Goal: Task Accomplishment & Management: Manage account settings

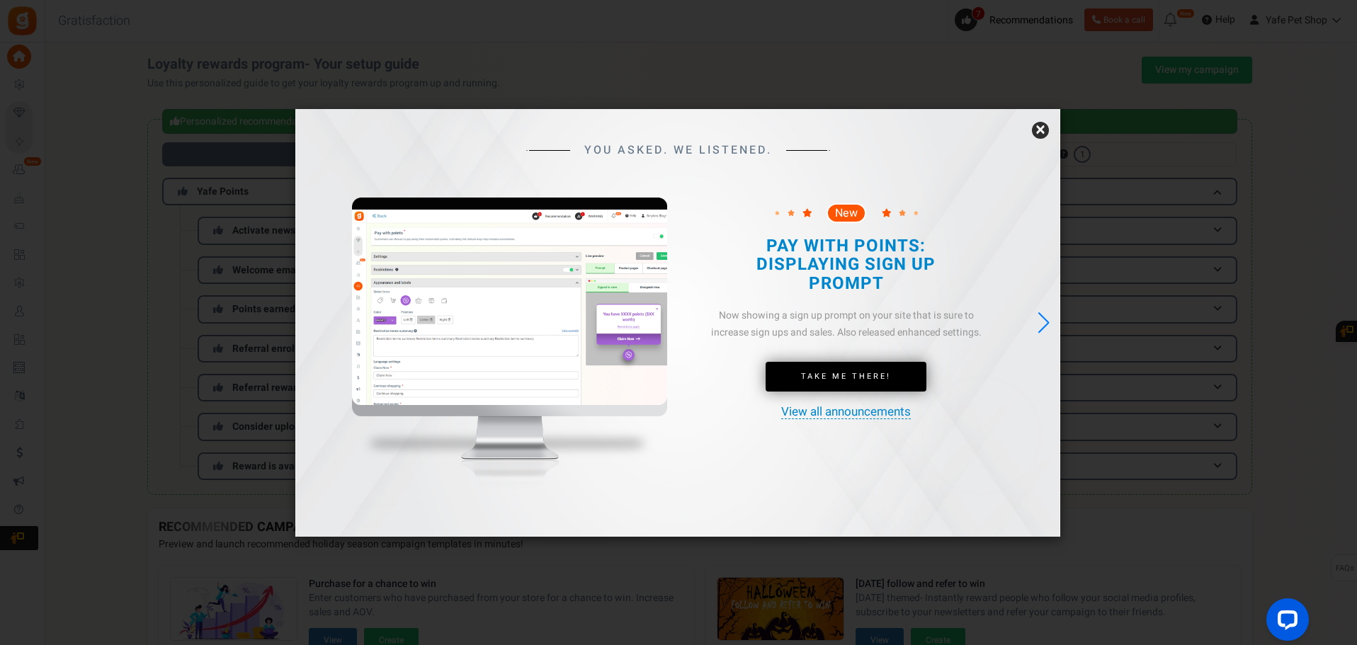
click at [1033, 134] on link "×" at bounding box center [1040, 130] width 17 height 17
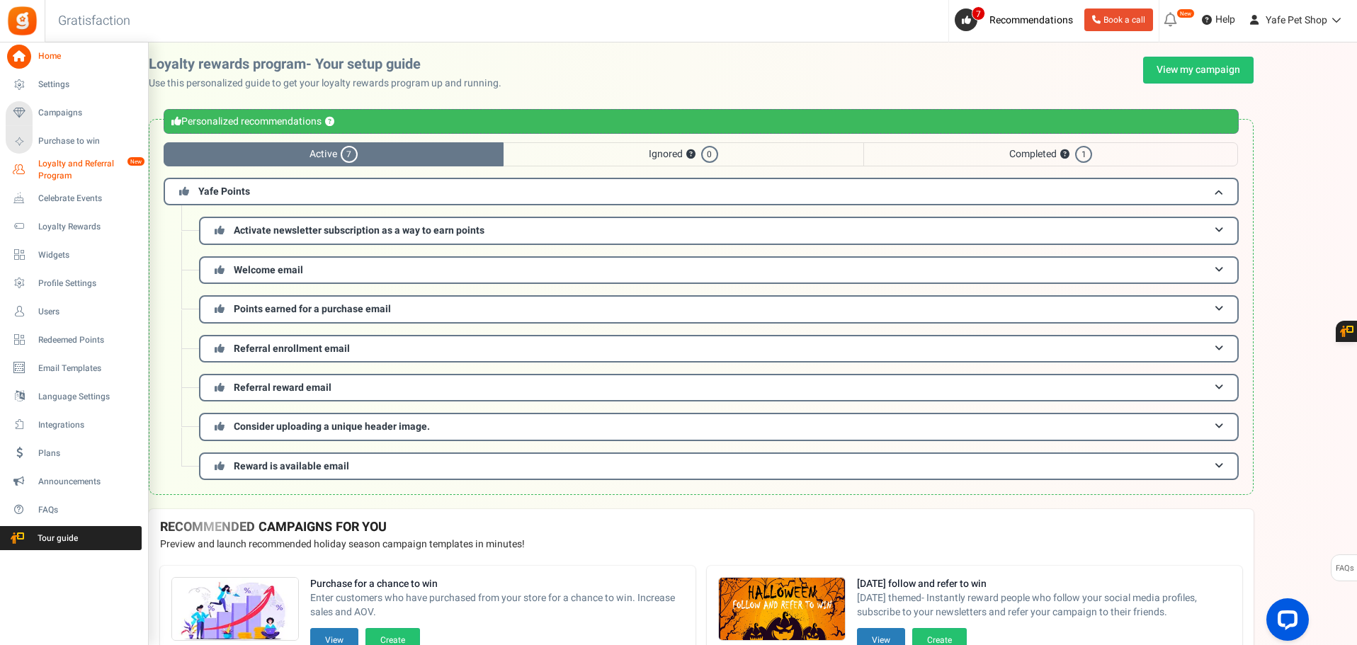
click at [83, 160] on span "Loyalty and Referral Program" at bounding box center [89, 170] width 103 height 24
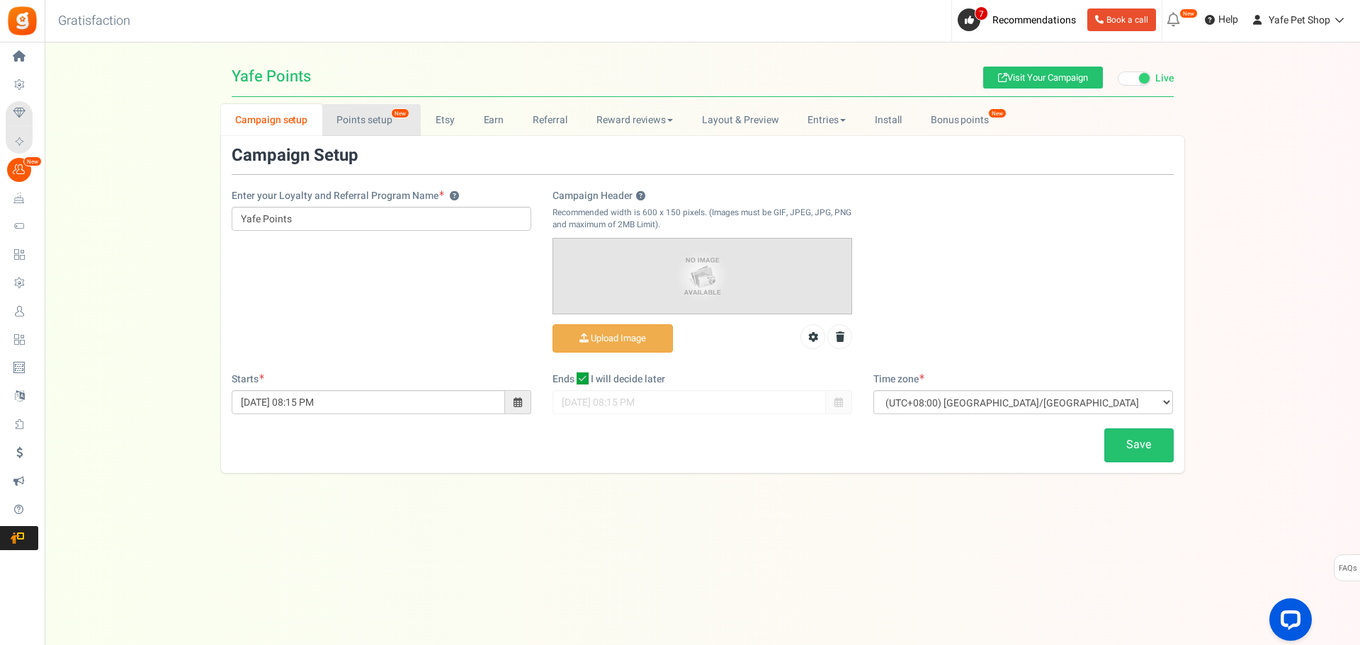
click at [360, 123] on link "Points setup New" at bounding box center [371, 120] width 98 height 32
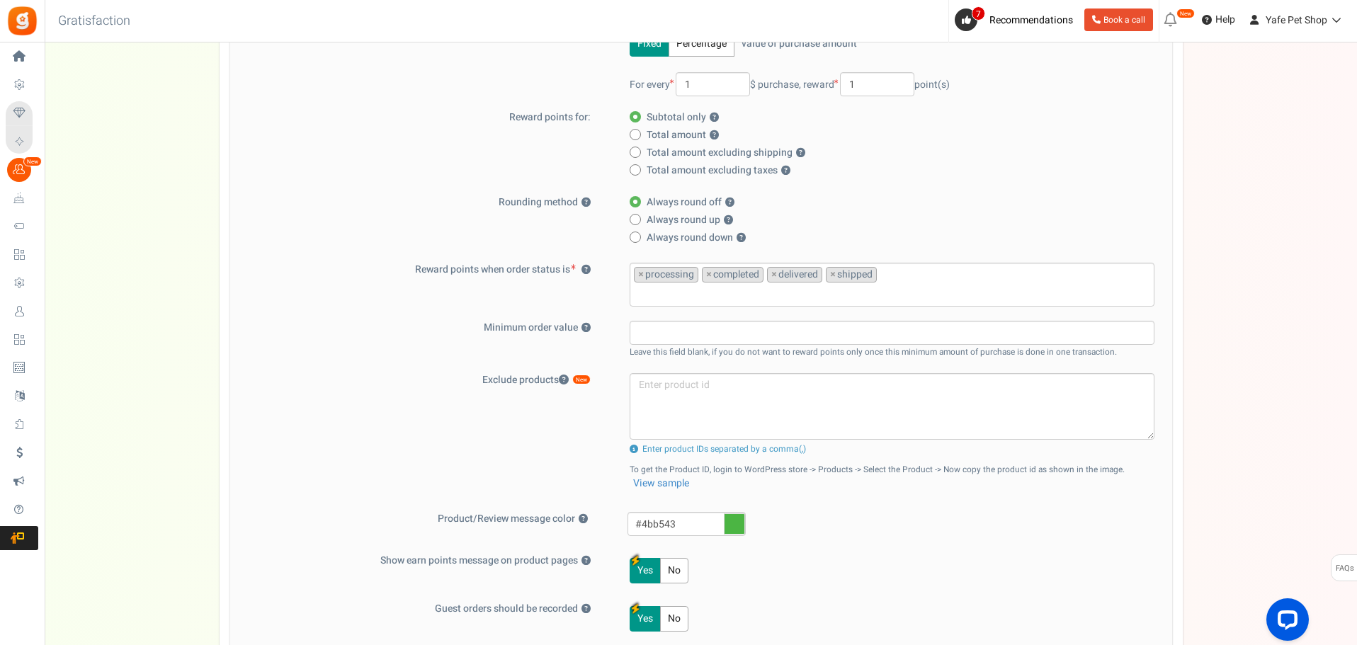
scroll to position [283, 0]
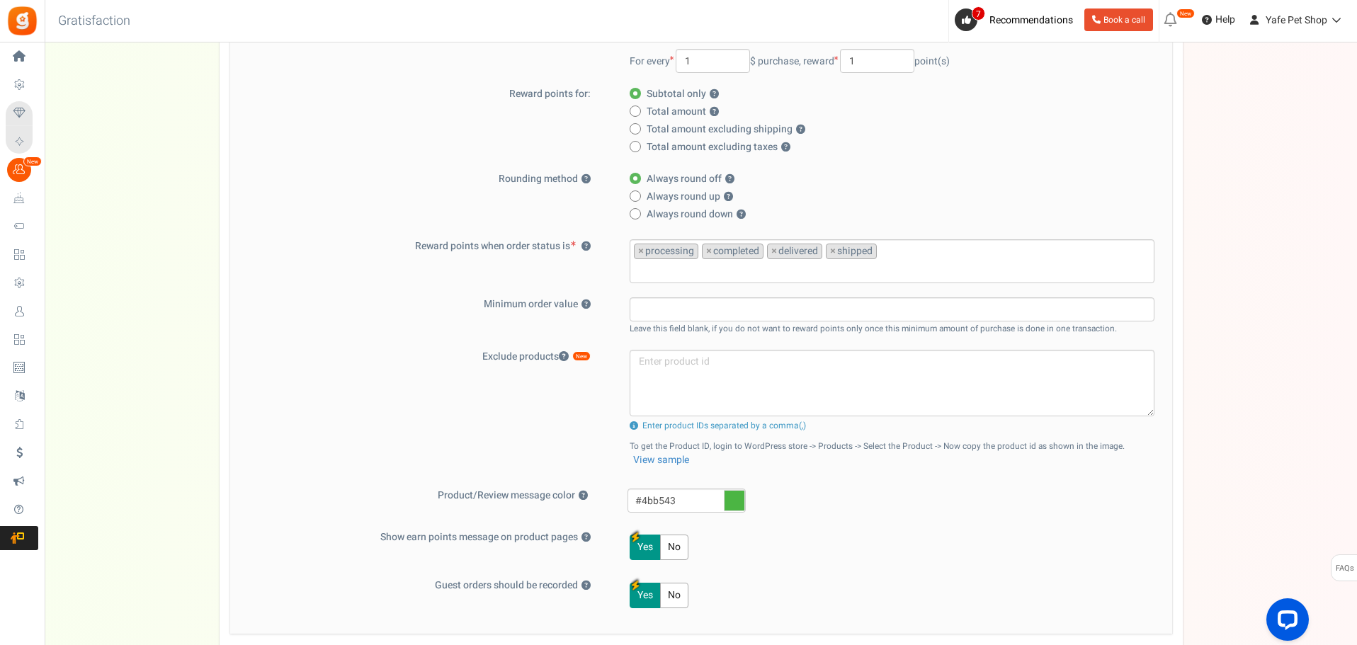
click at [674, 603] on "No" at bounding box center [674, 595] width 28 height 25
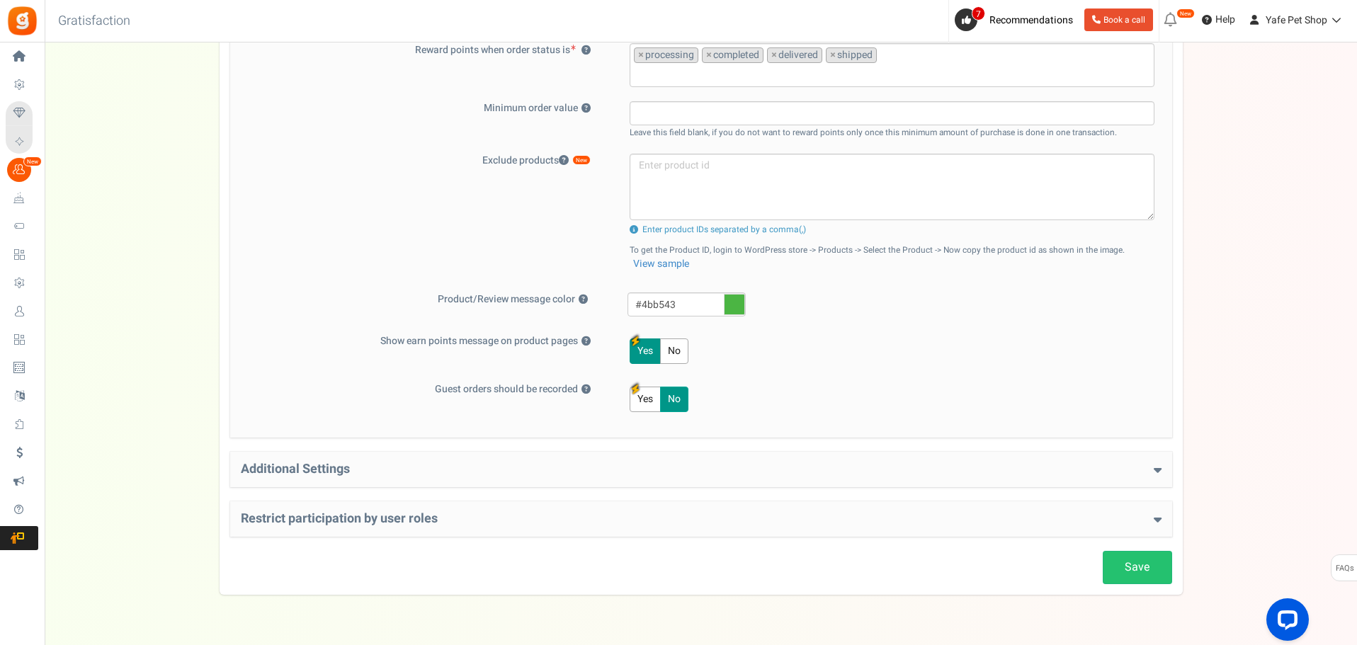
scroll to position [515, 0]
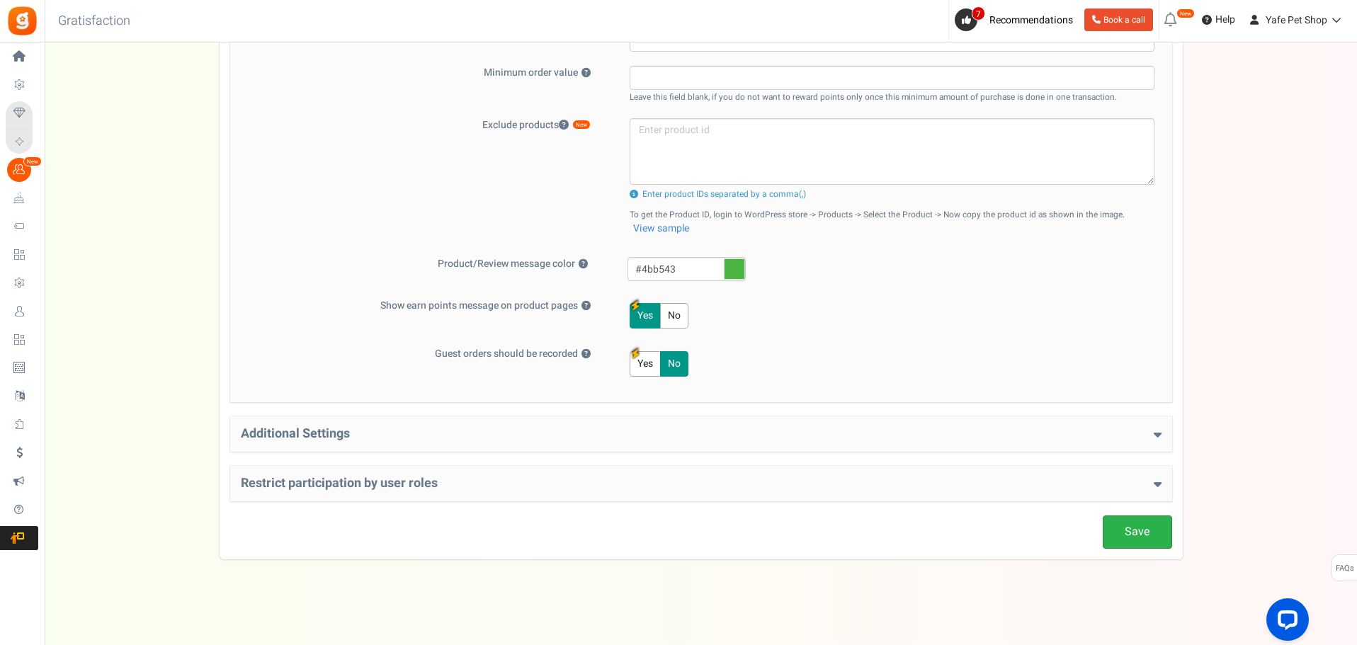
click at [1128, 525] on link "Save" at bounding box center [1137, 532] width 69 height 33
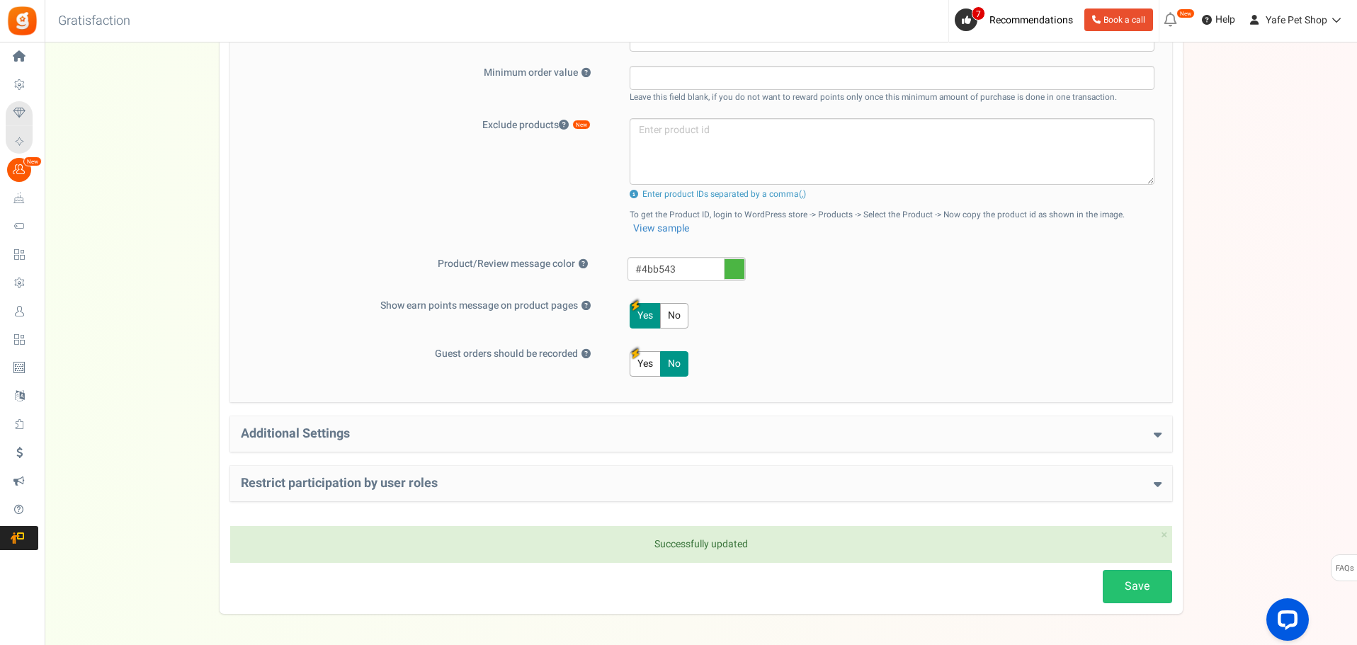
click at [881, 485] on h4 "Restrict participation by user roles" at bounding box center [701, 484] width 921 height 14
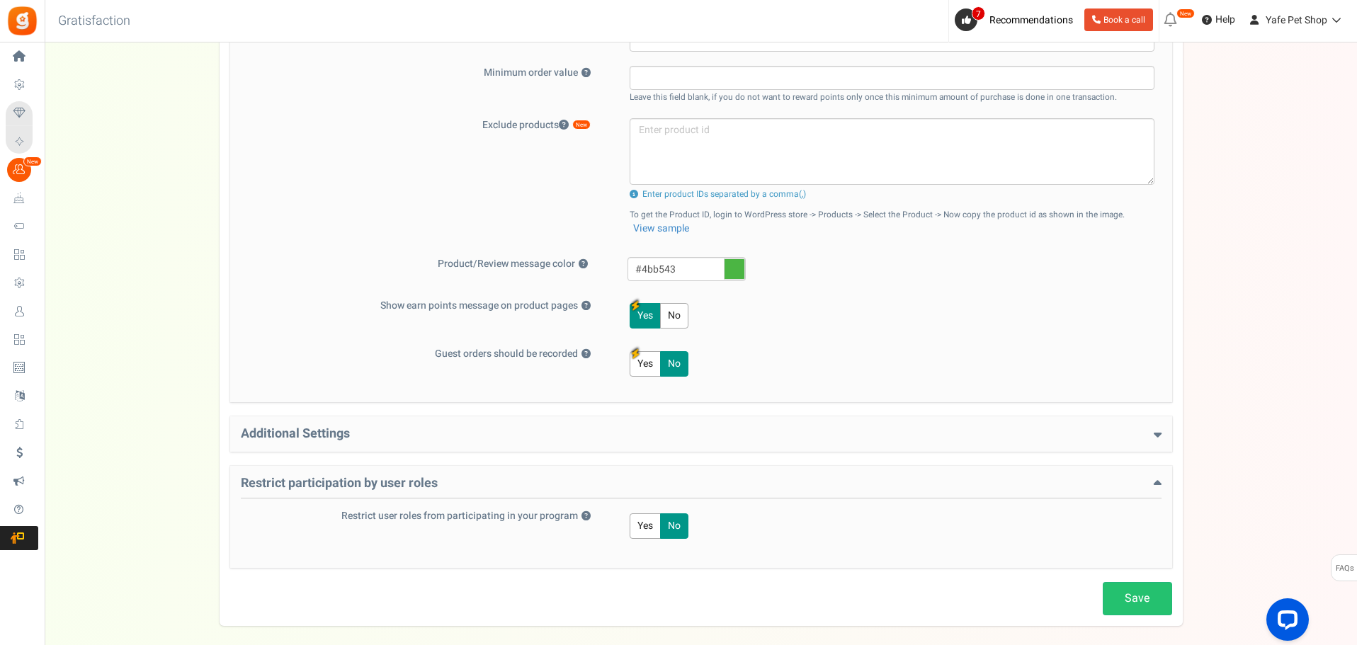
click at [865, 441] on h4 "Additional Settings" at bounding box center [701, 434] width 921 height 14
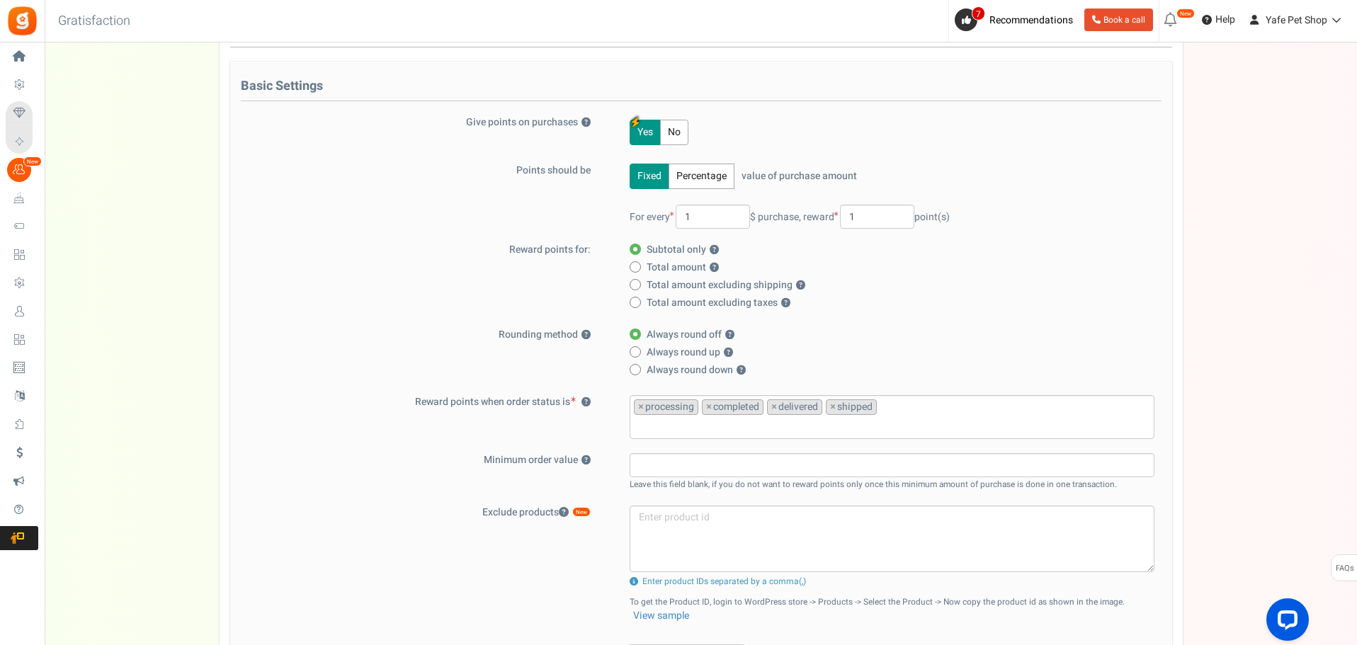
scroll to position [0, 0]
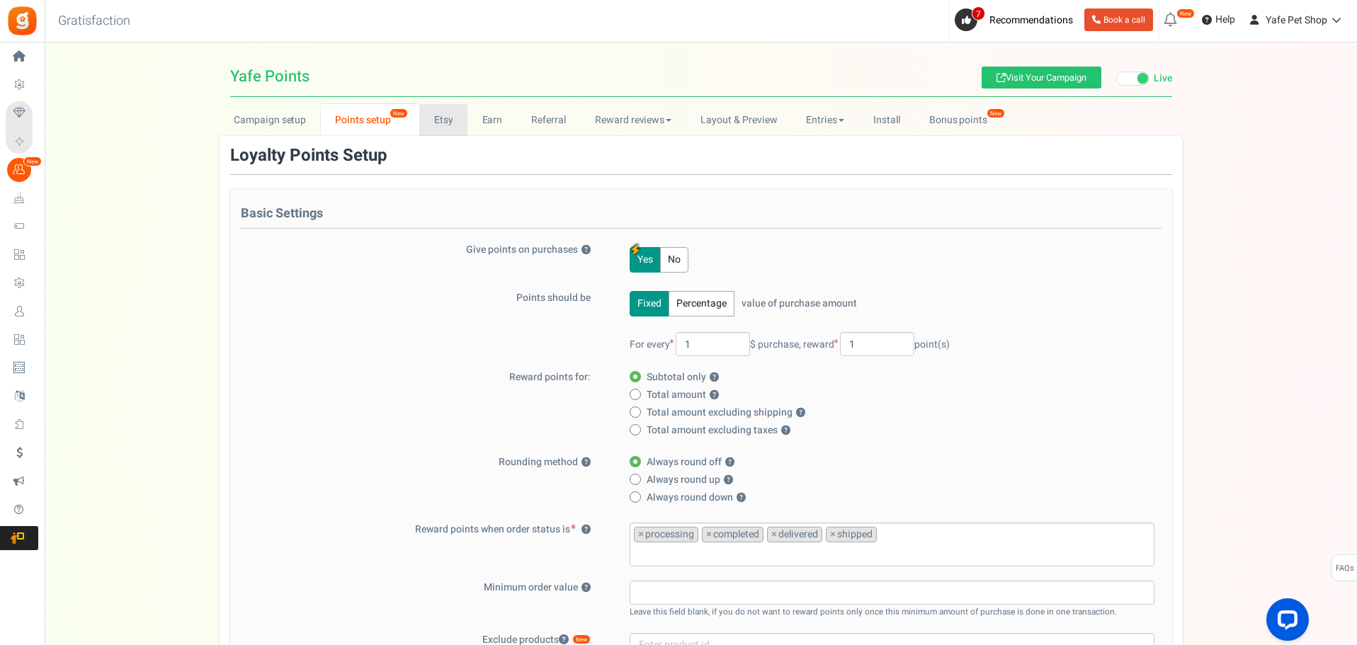
click at [434, 120] on link "Etsy" at bounding box center [443, 120] width 48 height 32
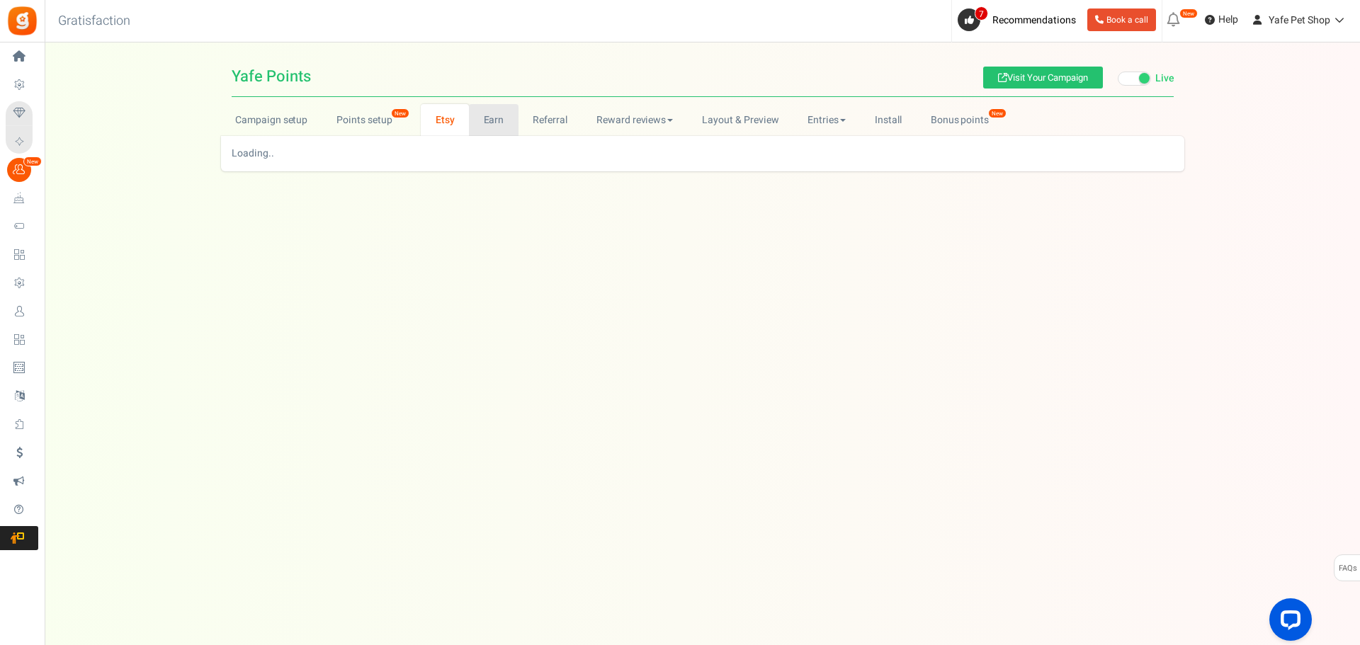
click at [477, 120] on link "Earn" at bounding box center [494, 120] width 50 height 32
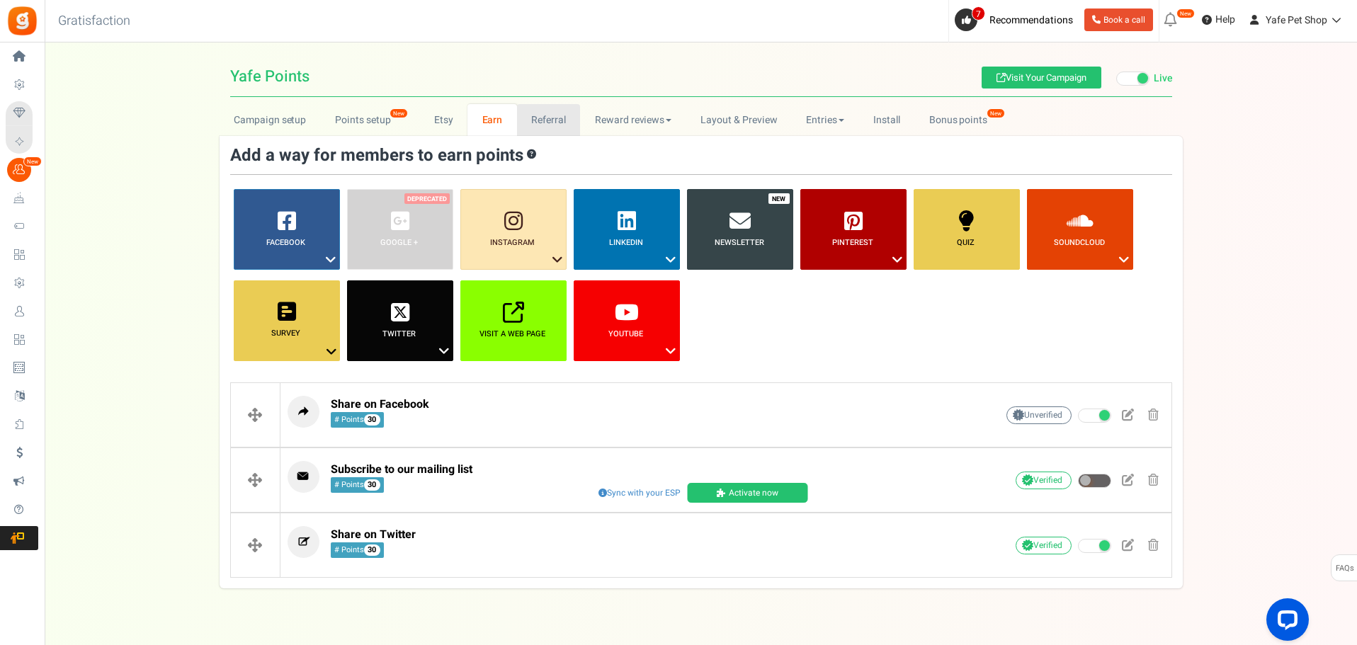
click at [537, 116] on link "Referral" at bounding box center [549, 120] width 64 height 32
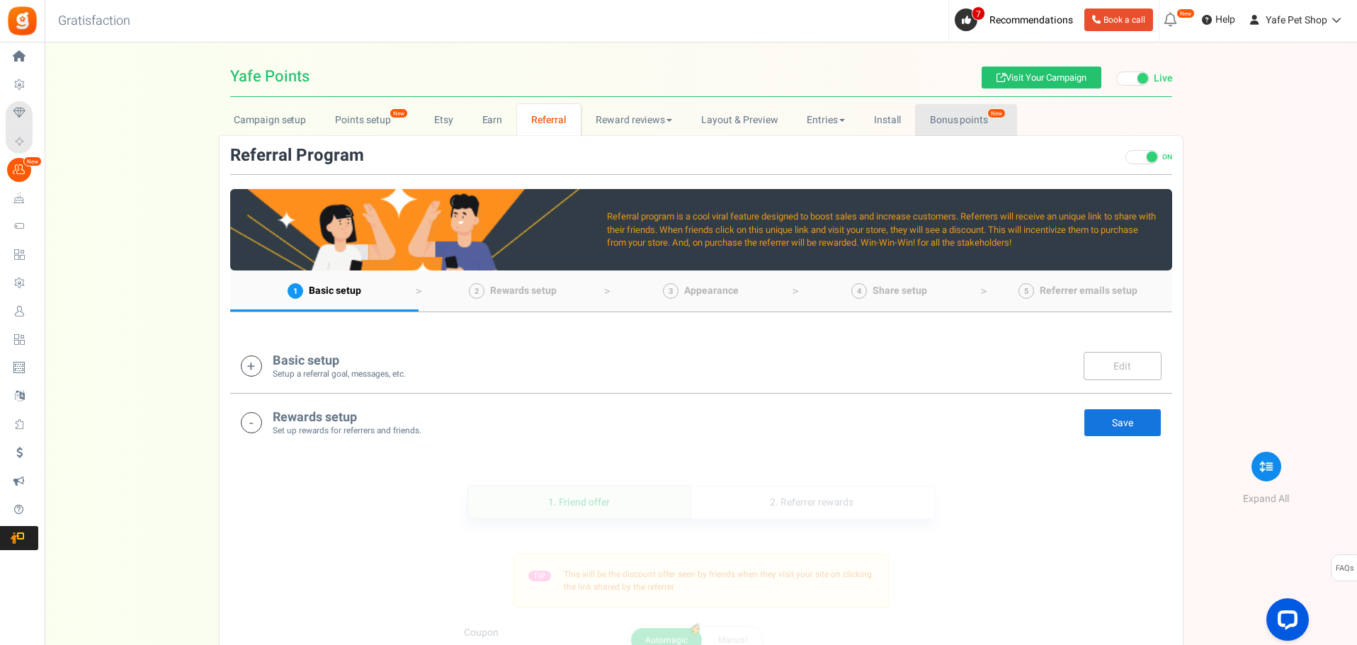
click at [922, 125] on link "Bonus points New" at bounding box center [965, 120] width 101 height 32
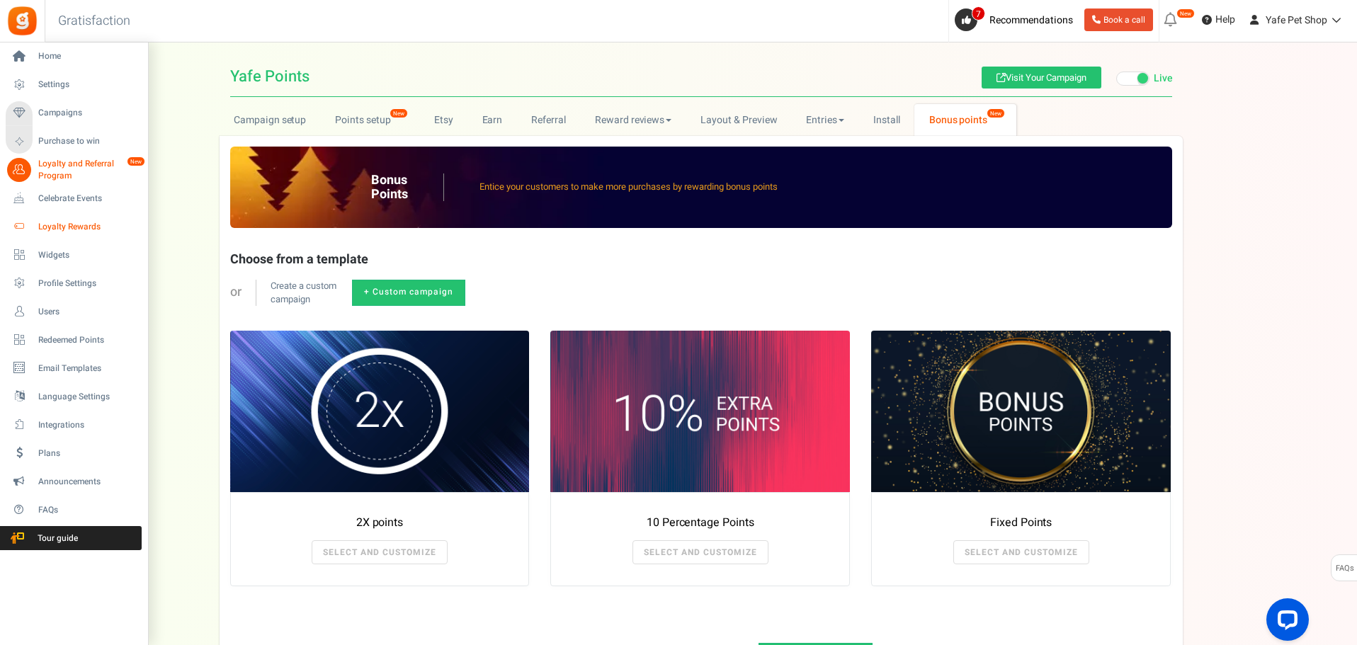
click at [66, 228] on span "Loyalty Rewards" at bounding box center [87, 227] width 99 height 12
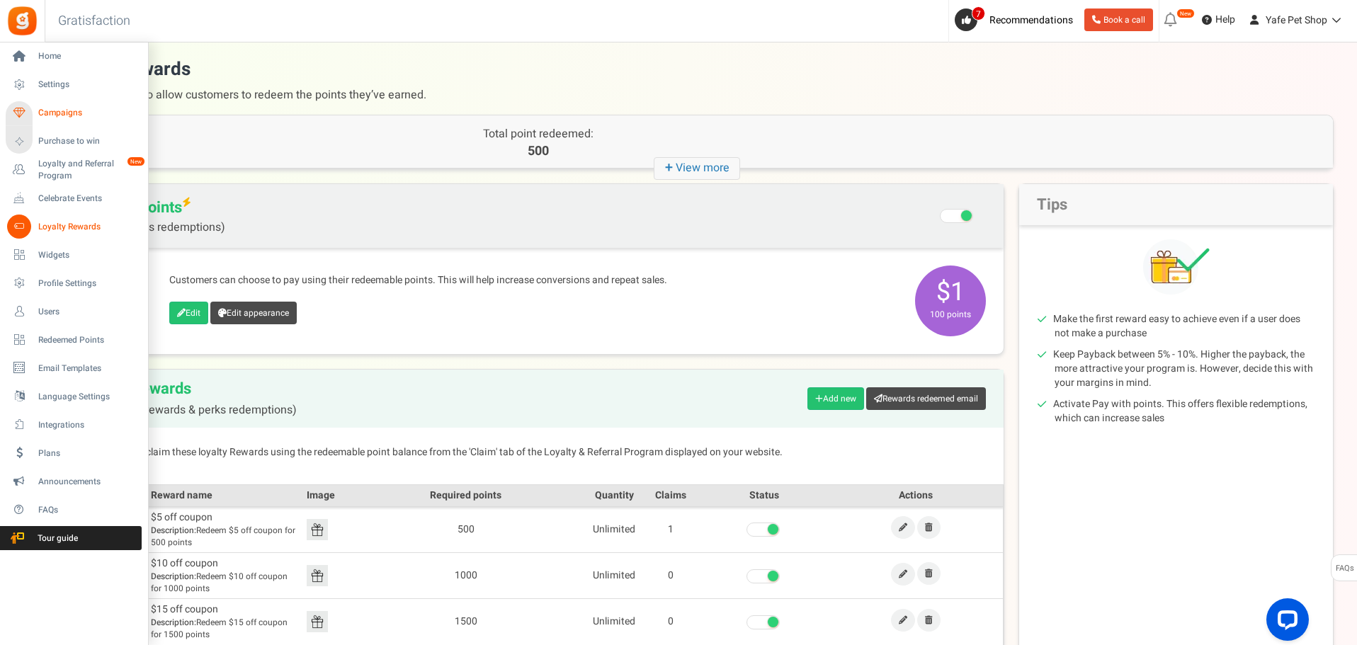
click at [45, 115] on span "Campaigns" at bounding box center [87, 113] width 99 height 12
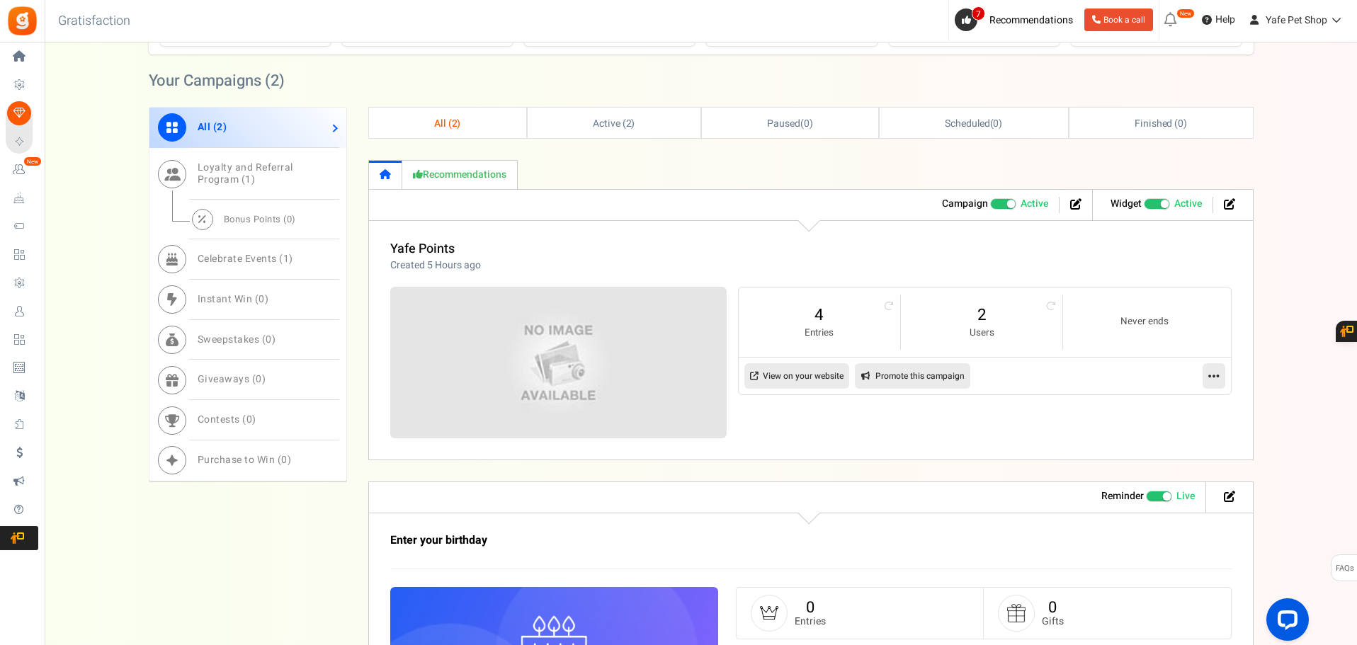
scroll to position [496, 0]
click at [982, 318] on link "2" at bounding box center [981, 314] width 133 height 23
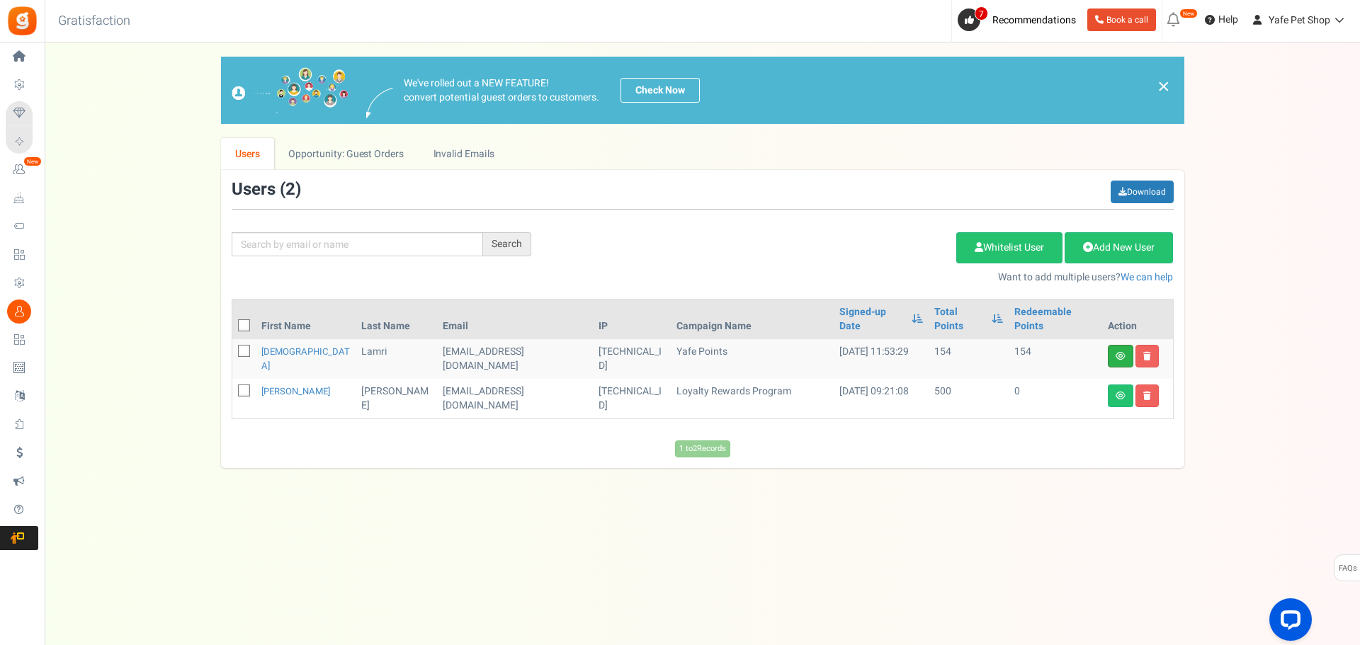
click at [1110, 345] on link at bounding box center [1120, 356] width 25 height 23
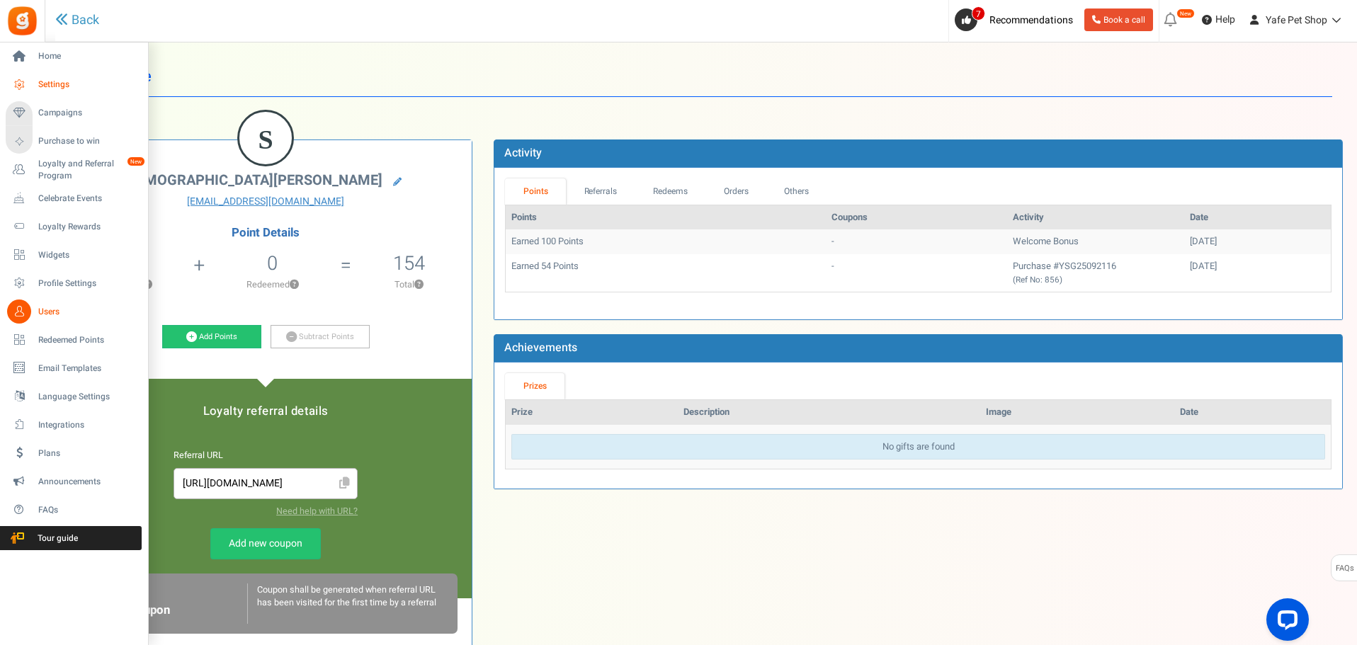
click at [52, 81] on span "Settings" at bounding box center [87, 85] width 99 height 12
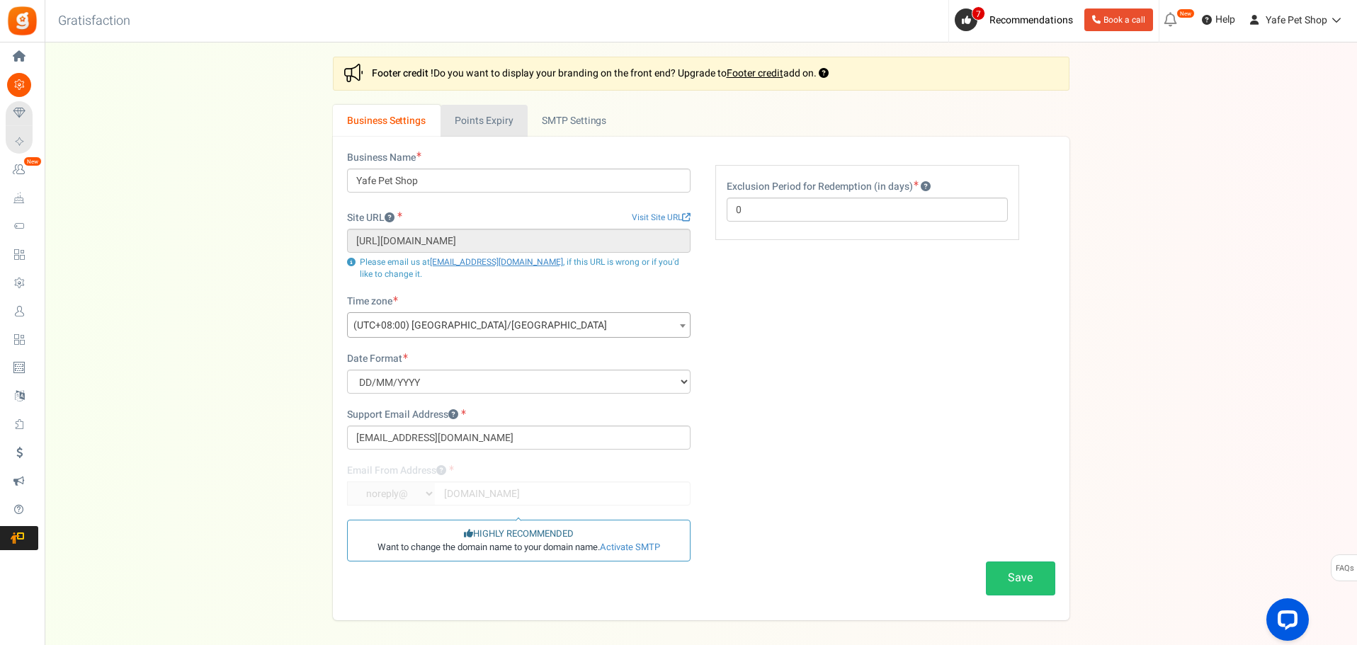
click at [497, 126] on link "Points Expiry" at bounding box center [483, 121] width 87 height 32
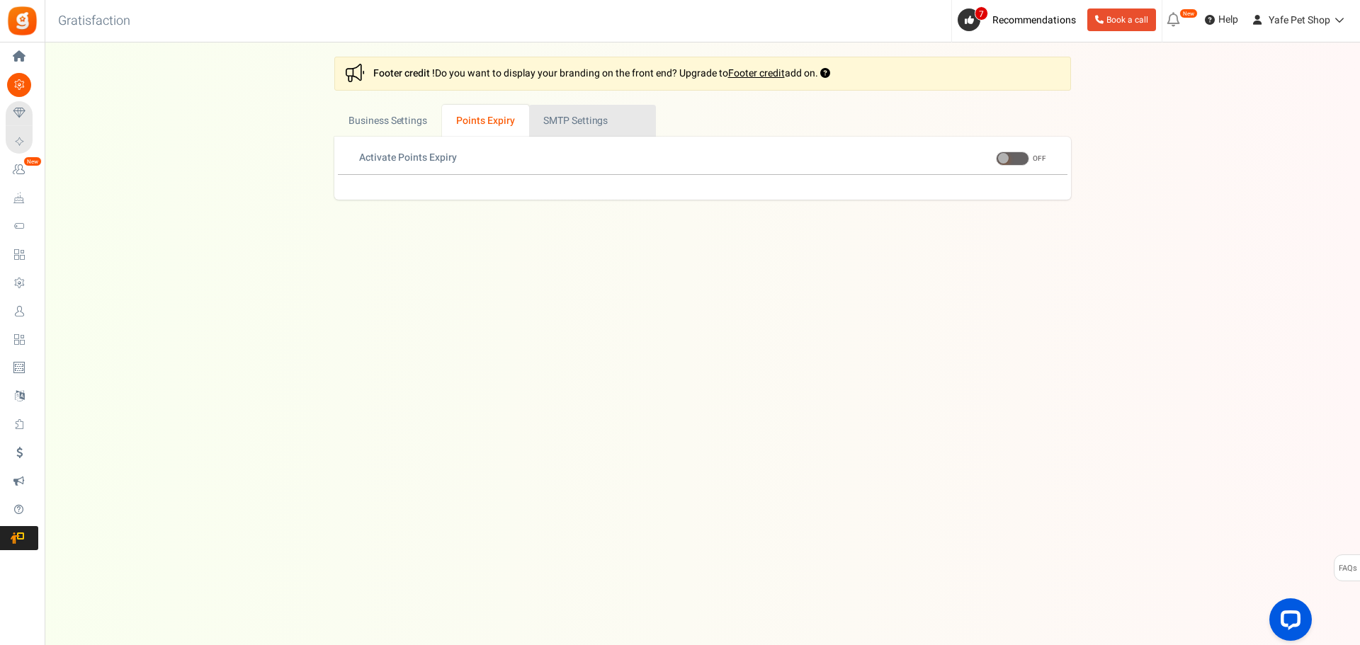
click at [545, 125] on link "Active SMTP Settings" at bounding box center [592, 121] width 127 height 32
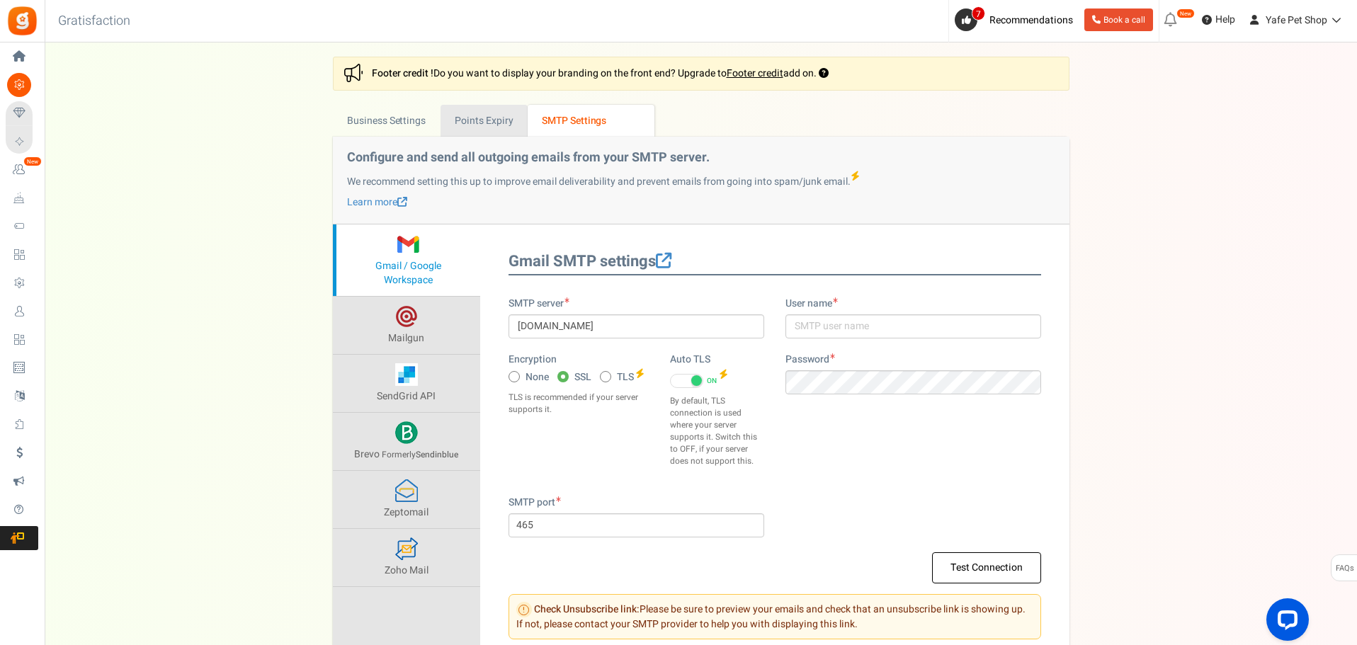
click at [498, 124] on link "Points Expiry" at bounding box center [483, 121] width 87 height 32
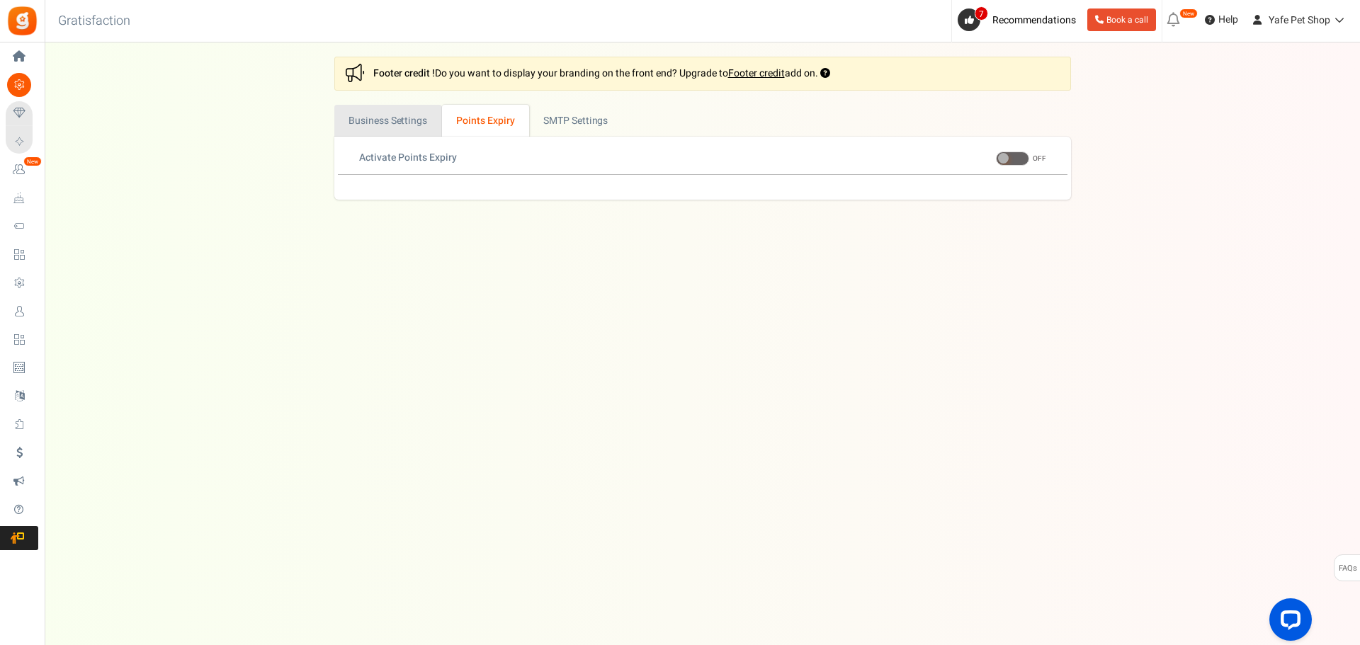
click at [377, 120] on link "Business Settings" at bounding box center [388, 121] width 108 height 32
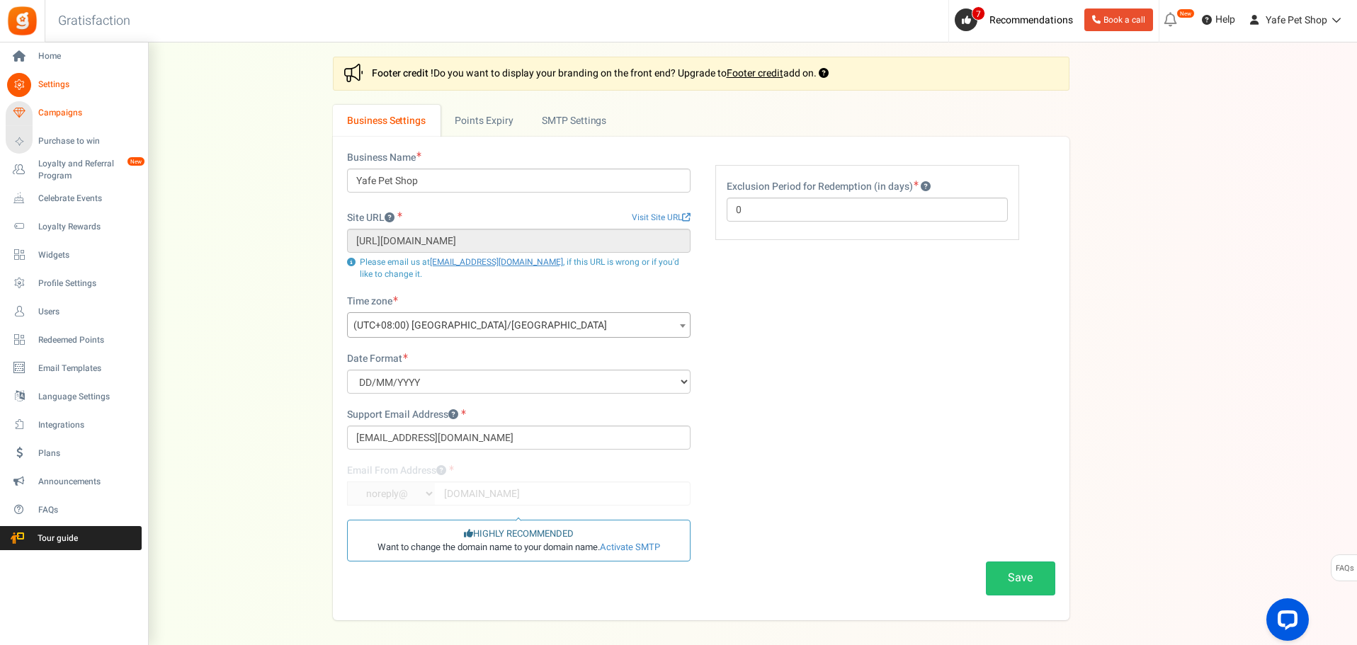
click at [57, 108] on span "Campaigns" at bounding box center [87, 113] width 99 height 12
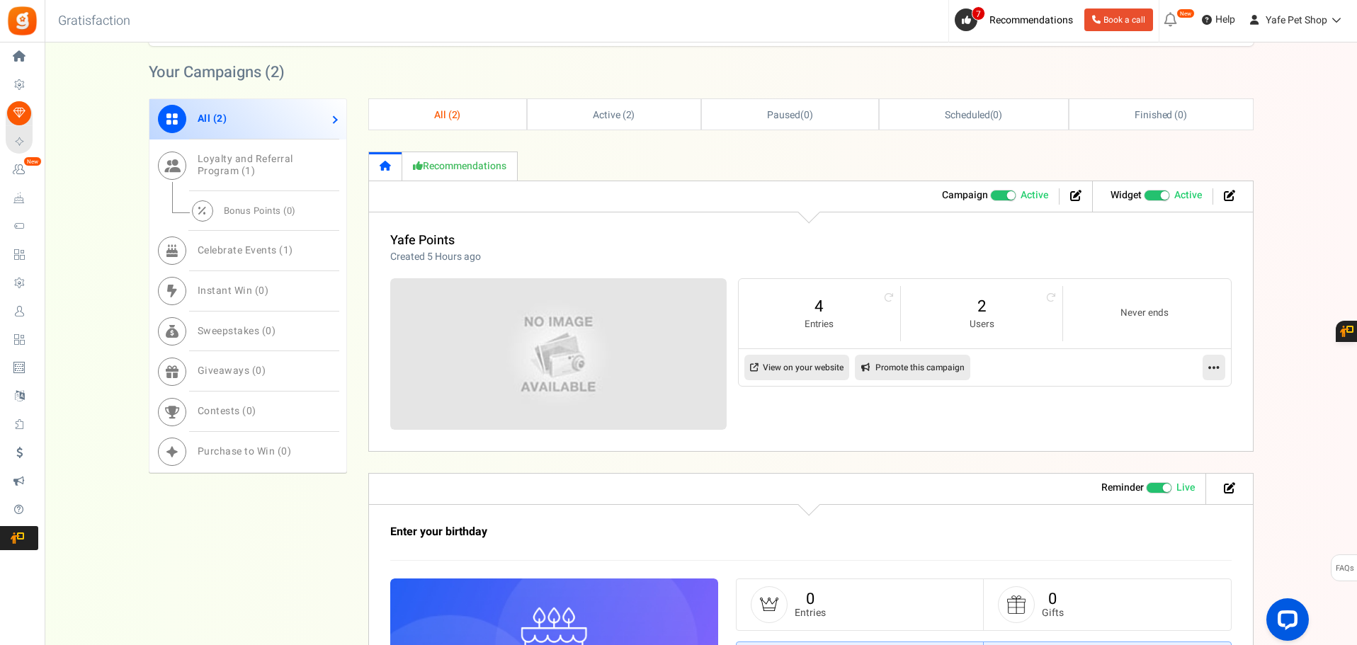
scroll to position [394, 0]
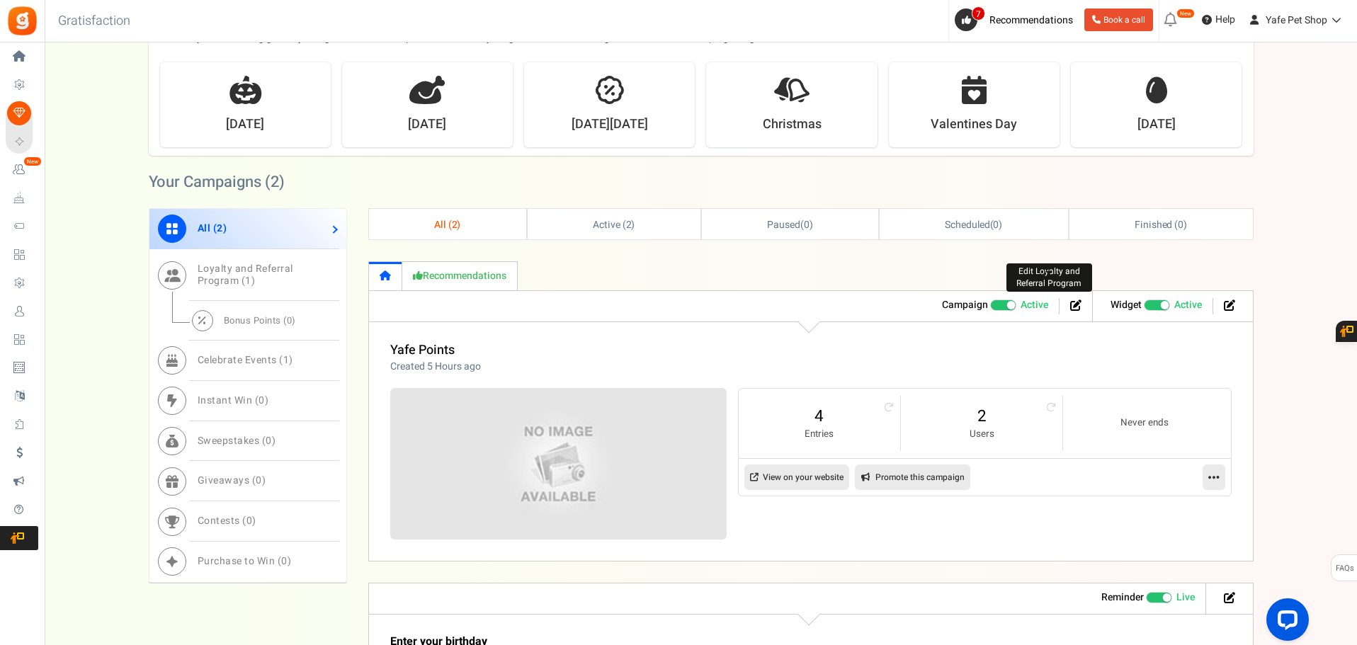
click at [1078, 303] on icon at bounding box center [1075, 305] width 11 height 11
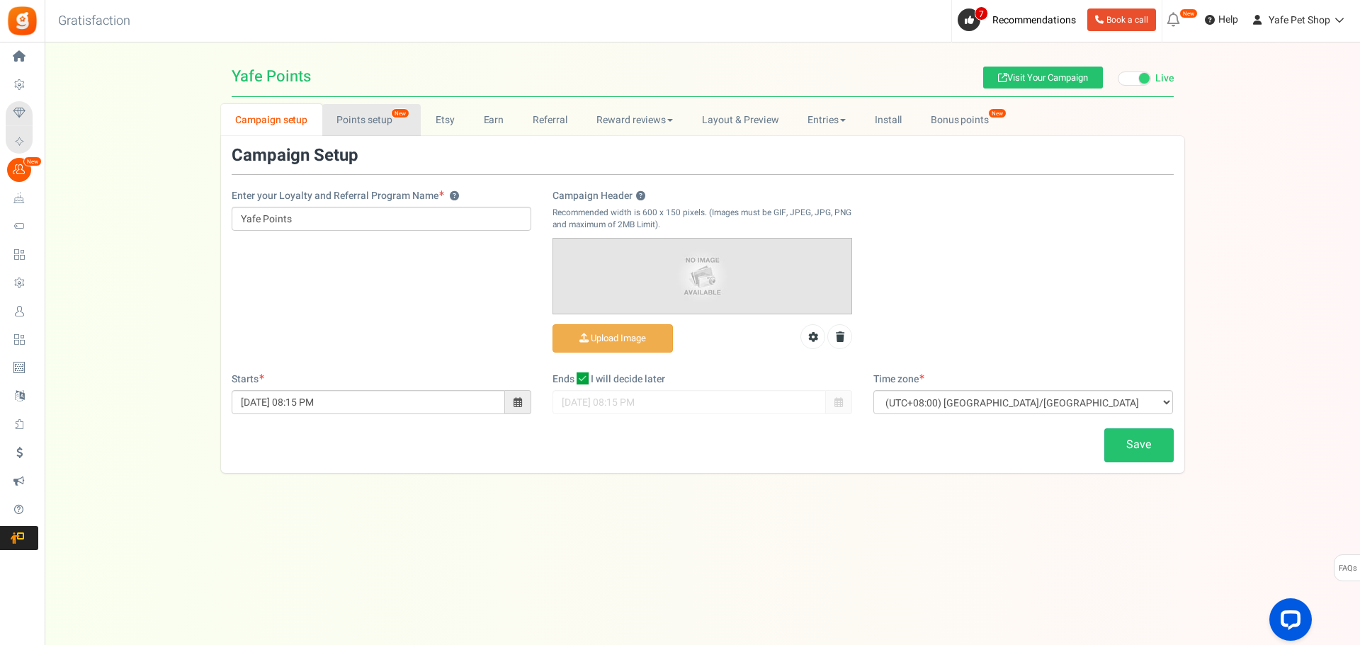
click at [379, 125] on link "Points setup New" at bounding box center [371, 120] width 98 height 32
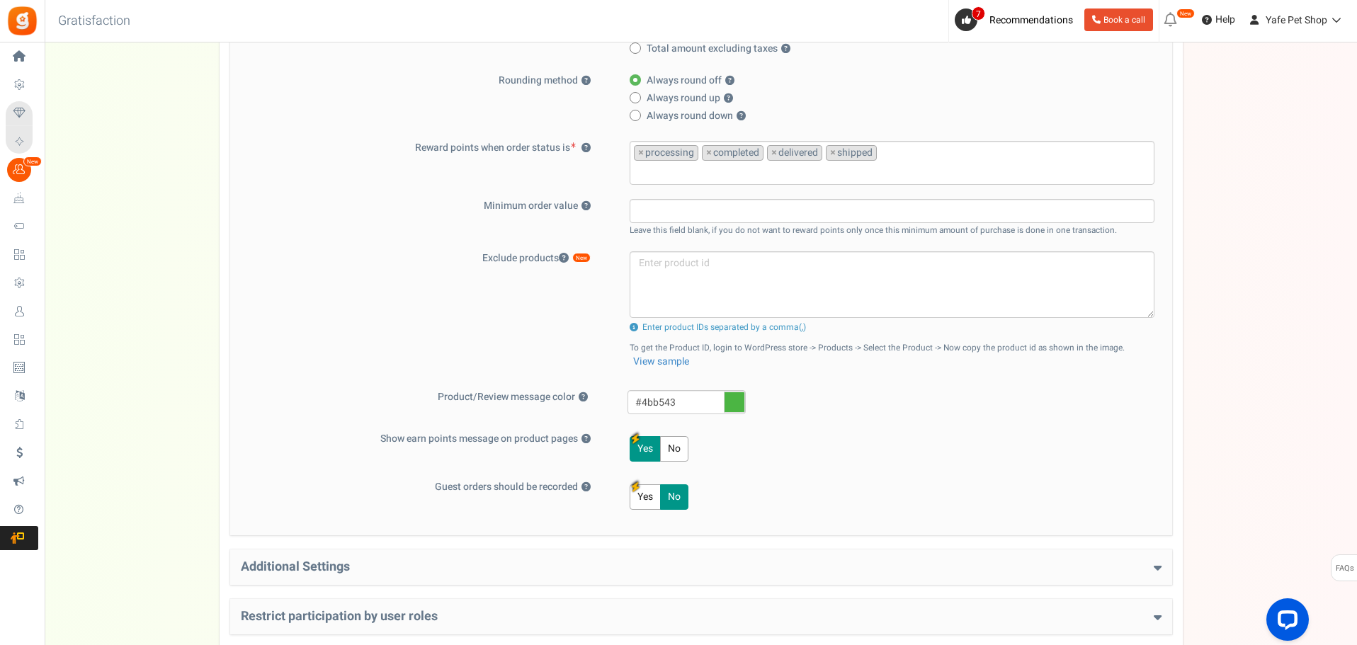
scroll to position [515, 0]
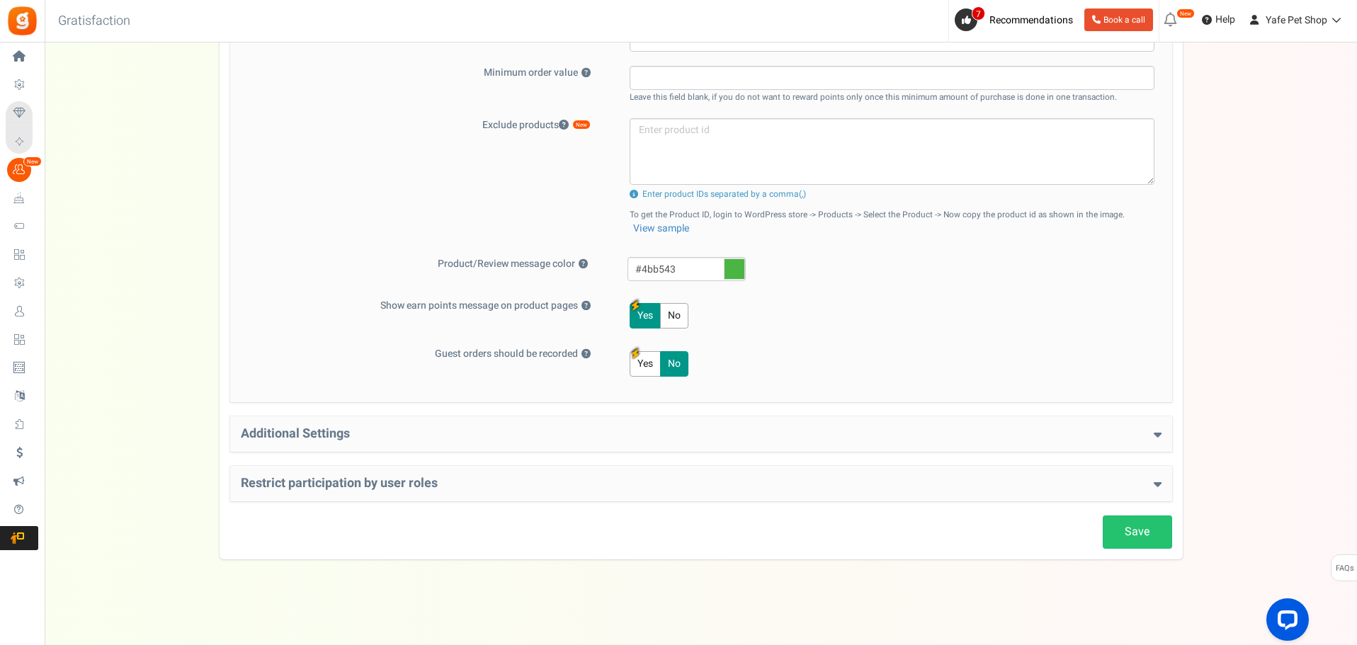
click at [728, 442] on div "Additional Settings Welcome Bonus ? Yes No Enter Welcome Points 100 Welcome Not…" at bounding box center [701, 433] width 942 height 35
click at [746, 428] on h4 "Additional Settings" at bounding box center [701, 434] width 921 height 14
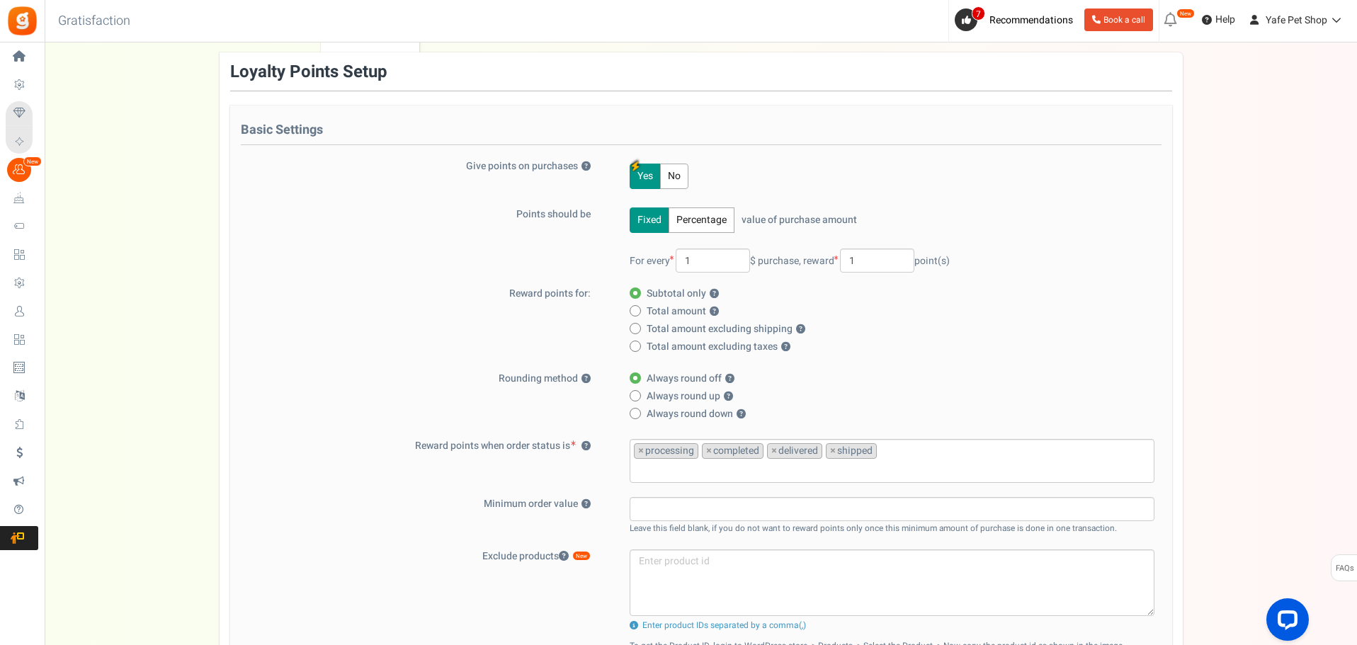
scroll to position [0, 0]
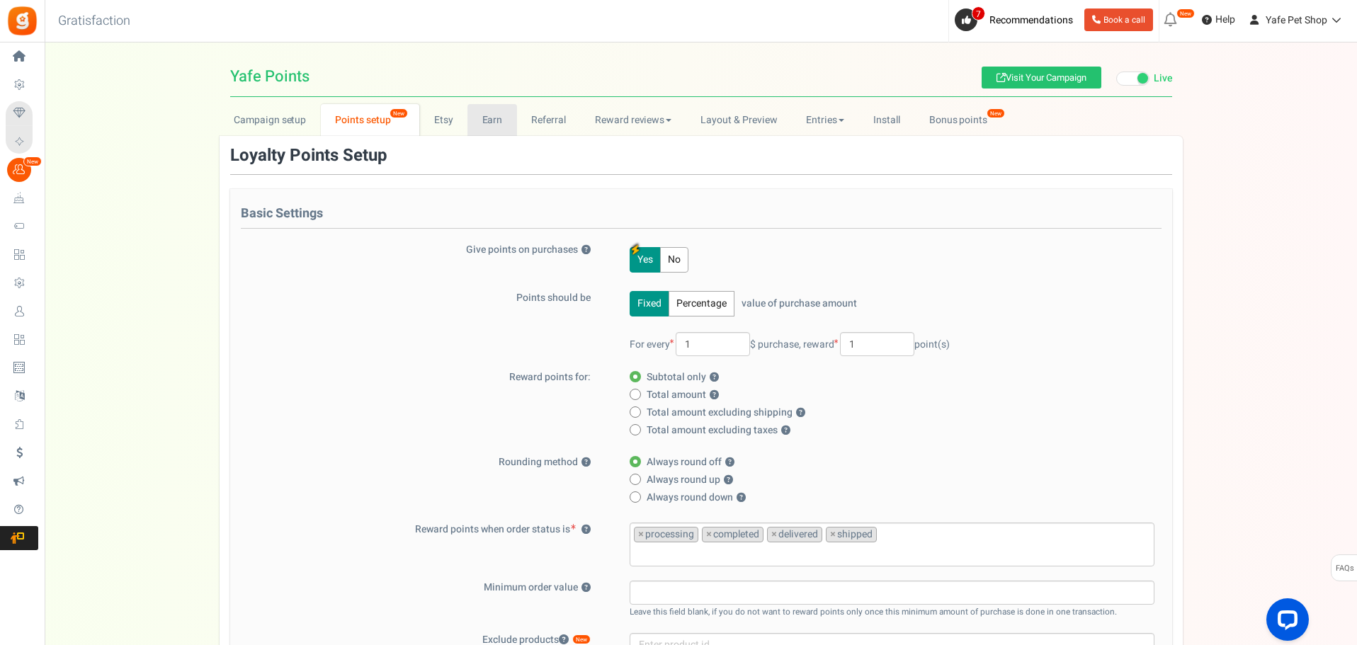
click at [494, 120] on link "Earn" at bounding box center [492, 120] width 50 height 32
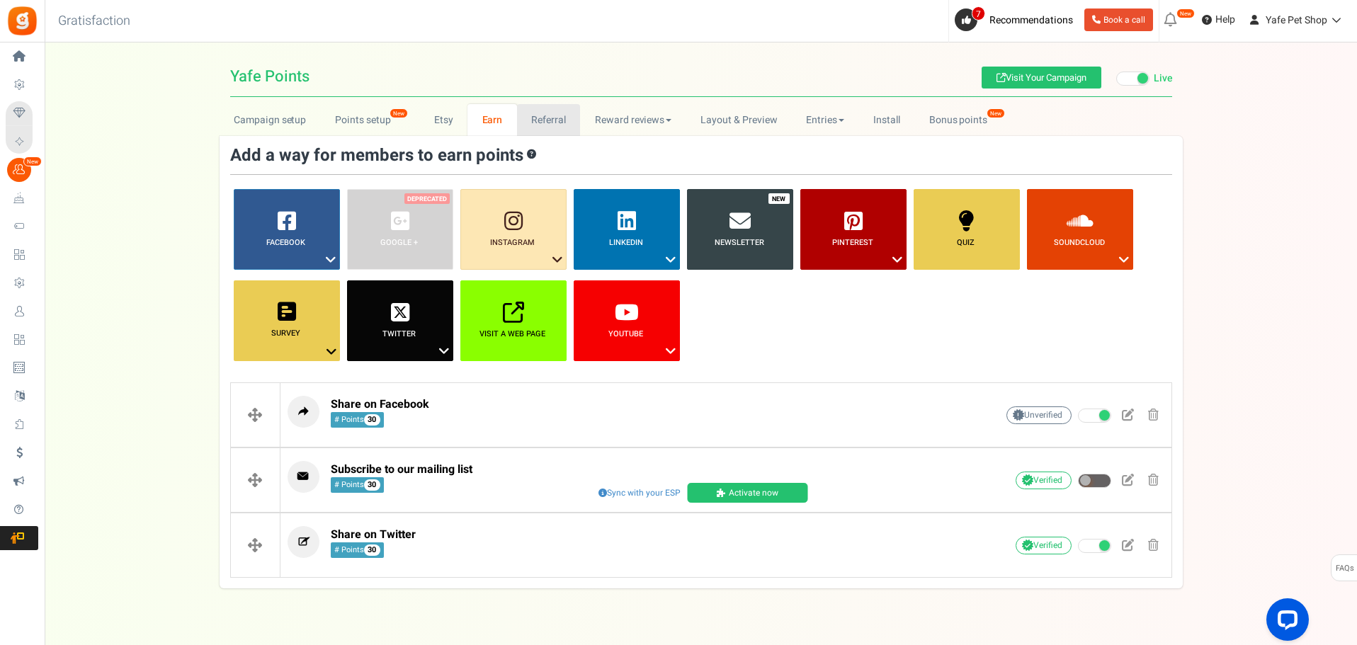
click at [545, 115] on link "Referral" at bounding box center [549, 120] width 64 height 32
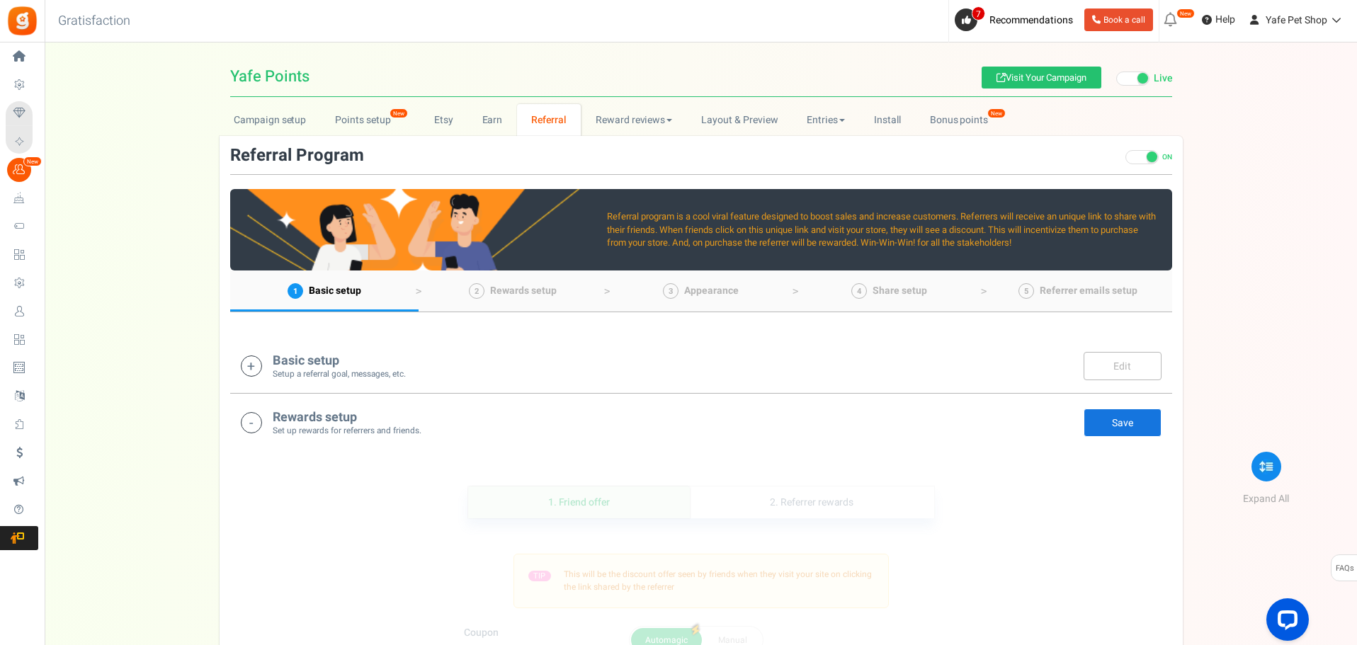
click at [727, 338] on div "Basic setup Setup a referral goal, messages, etc. Edit Save There are unsaved c…" at bounding box center [701, 365] width 942 height 57
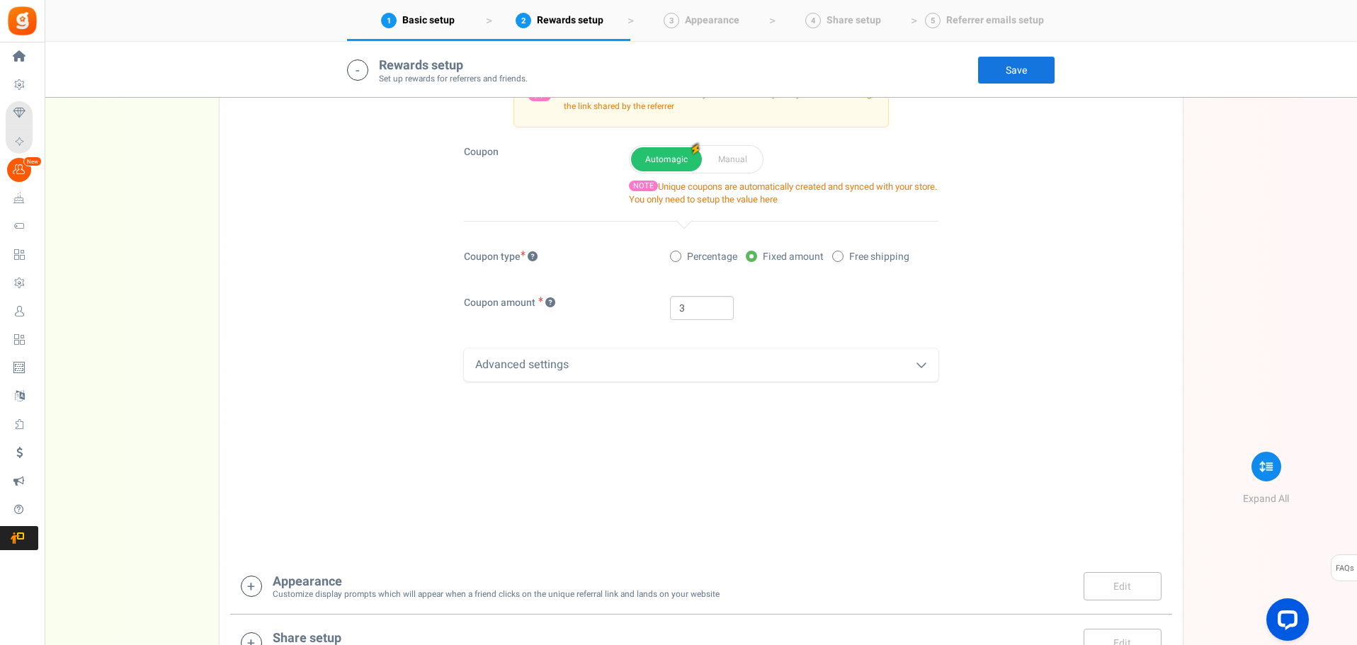
scroll to position [1325, 0]
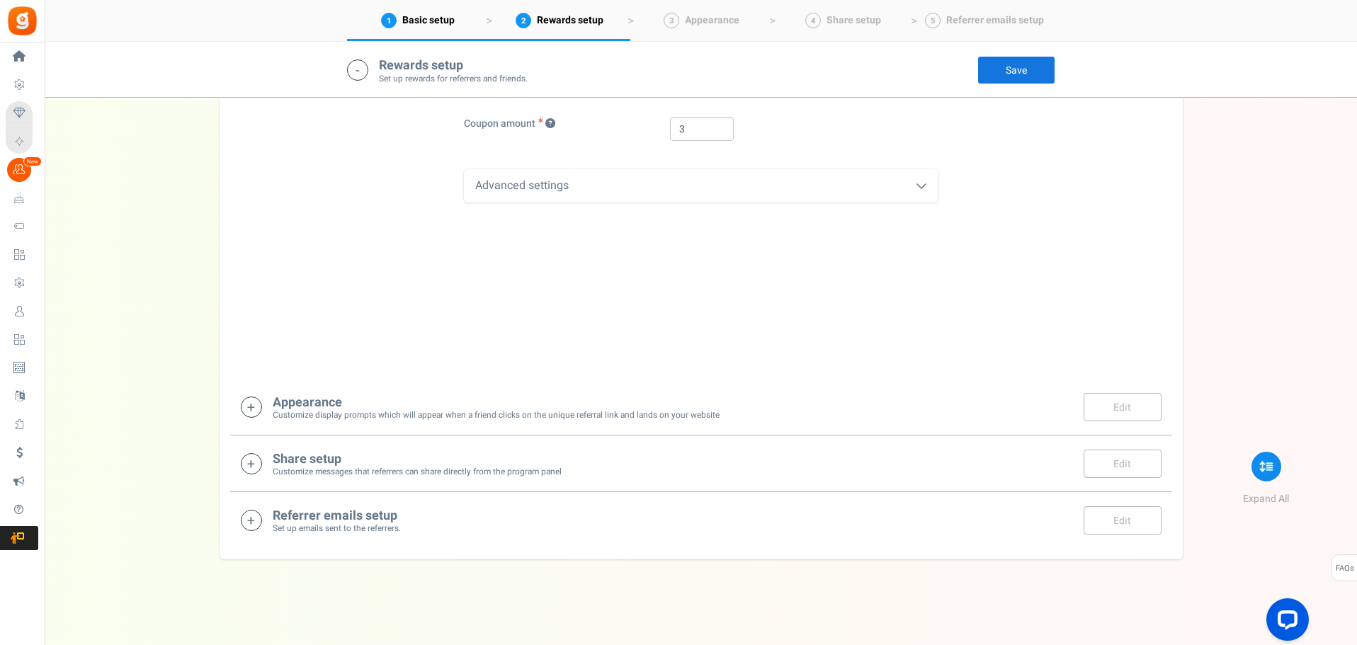
click at [886, 411] on div "Appearance Customize display prompts which will appear when a friend clicks on …" at bounding box center [701, 407] width 921 height 29
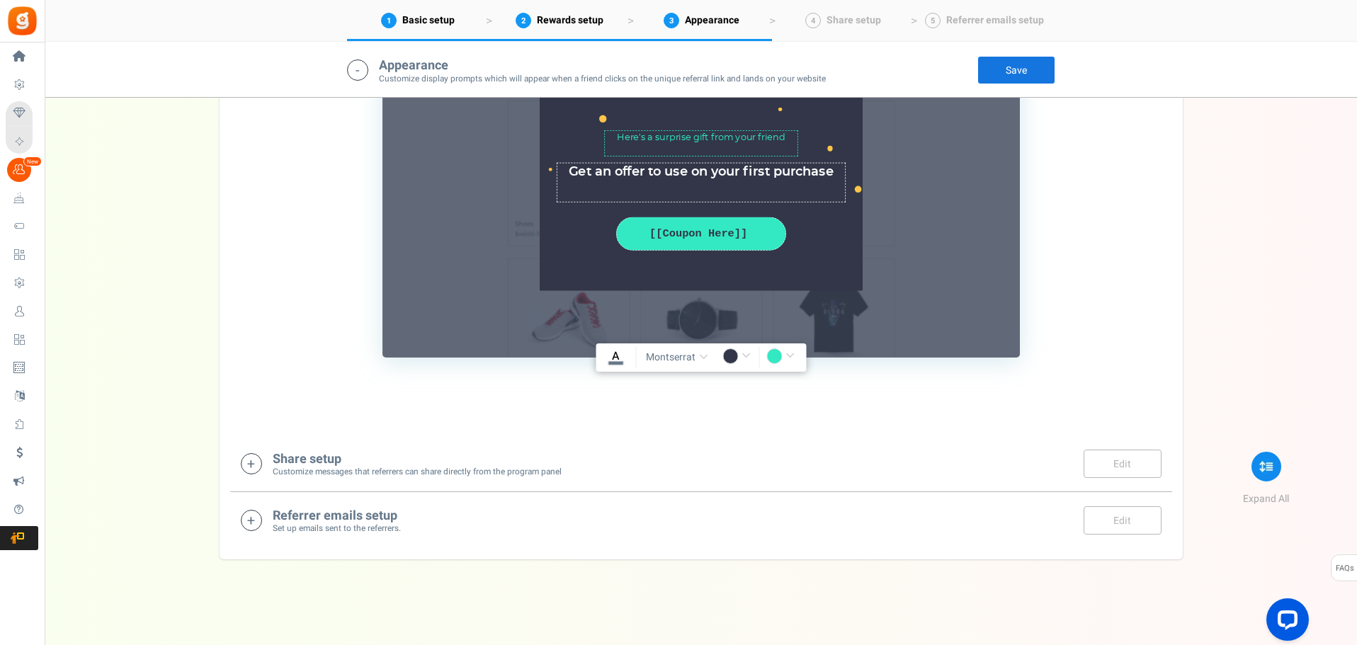
click at [561, 466] on small "Customize messages that referrers can share directly from the program panel" at bounding box center [417, 472] width 289 height 12
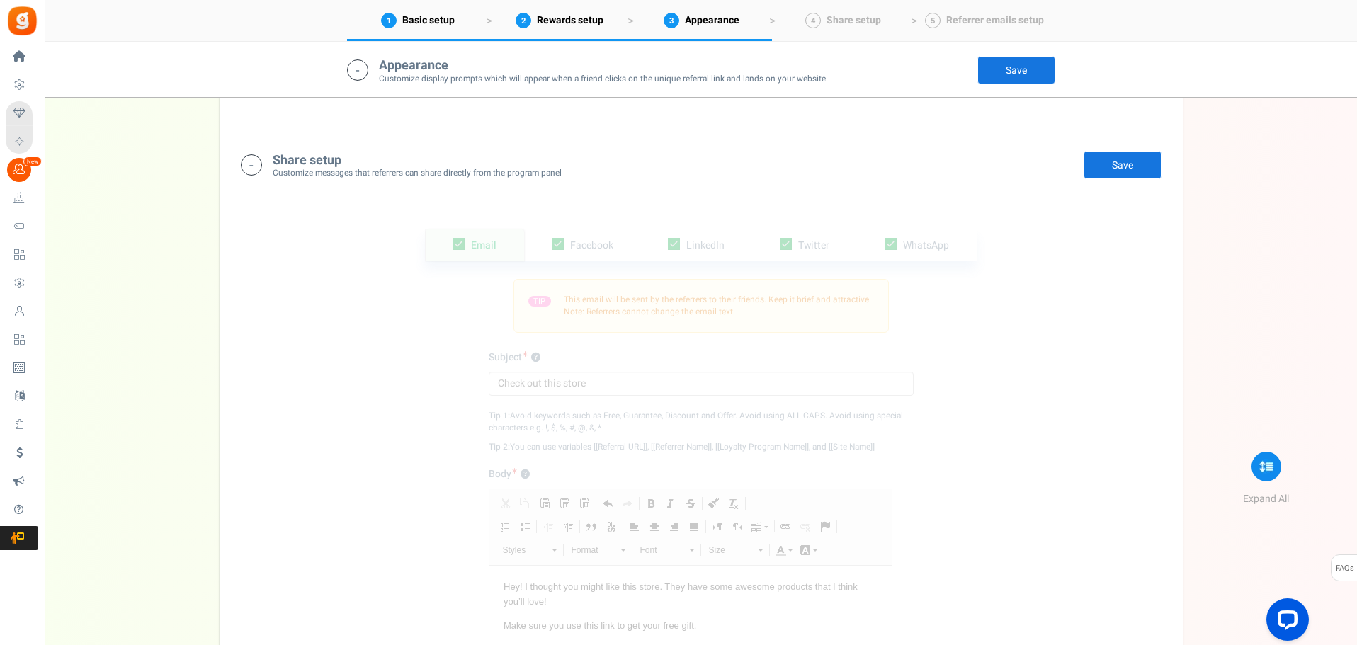
scroll to position [2356, 0]
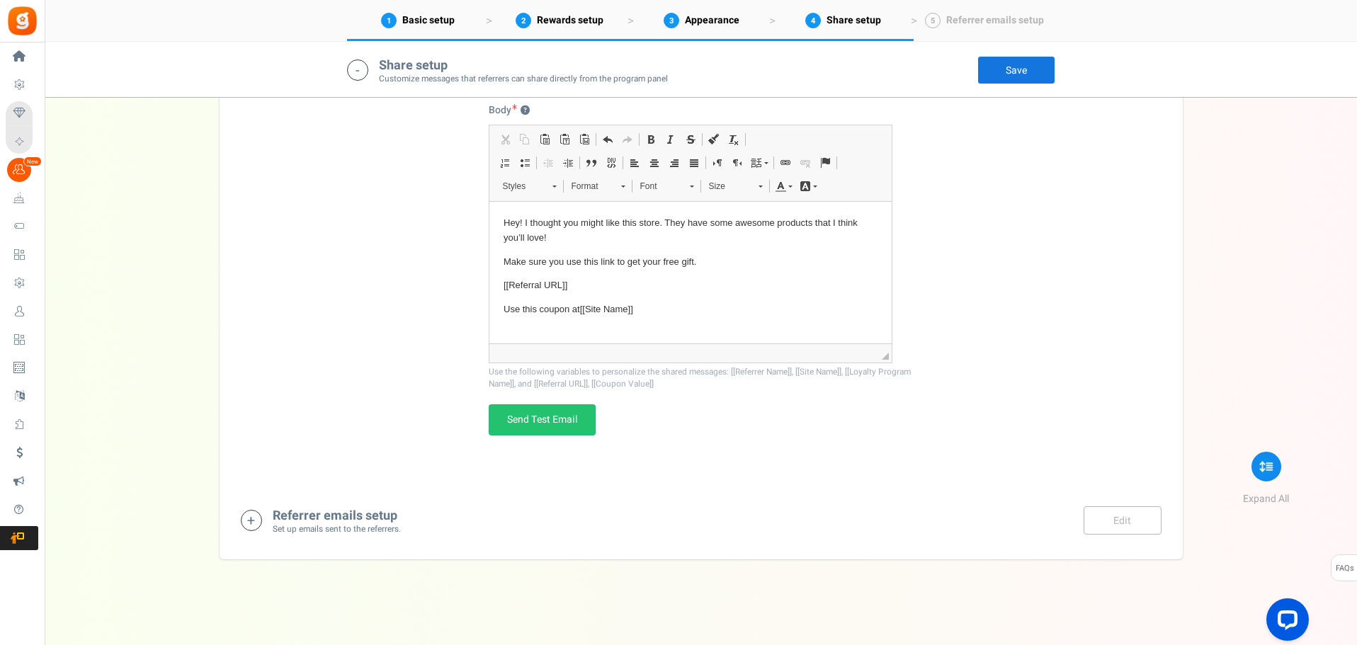
click at [506, 523] on div "Referrer emails setup Set up emails sent to the referrers. Edit Save Save" at bounding box center [701, 520] width 921 height 29
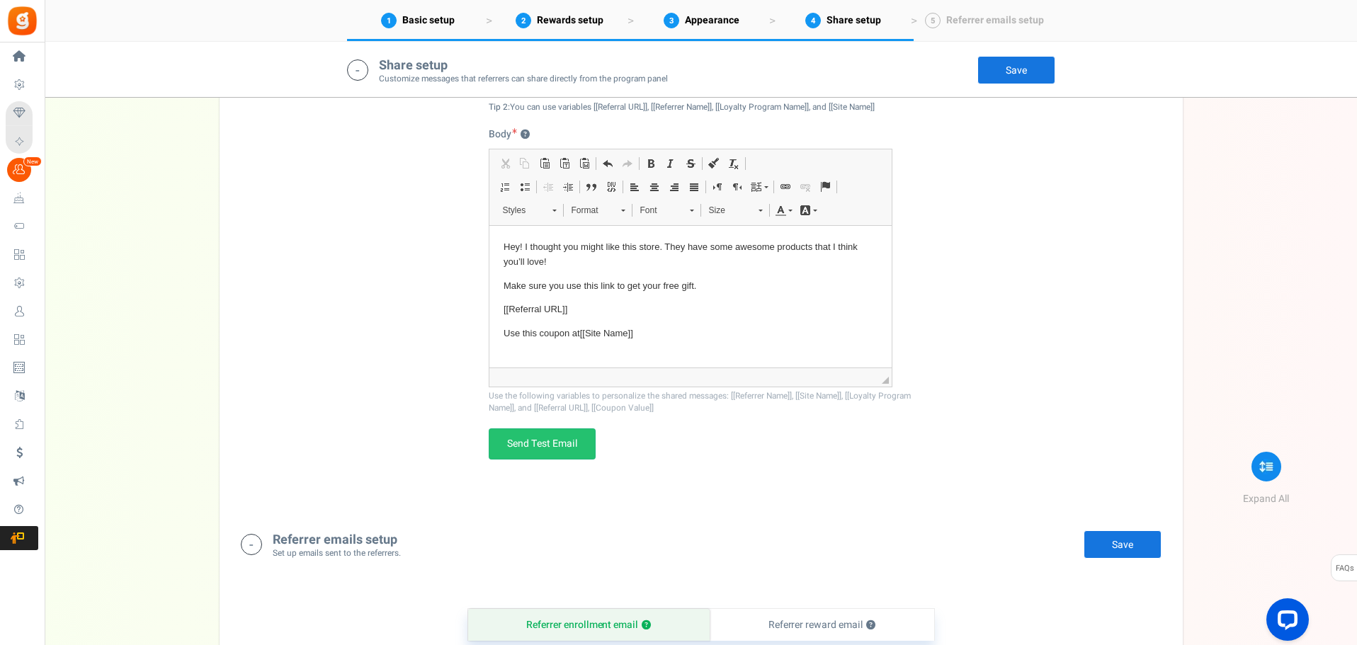
scroll to position [2246, 0]
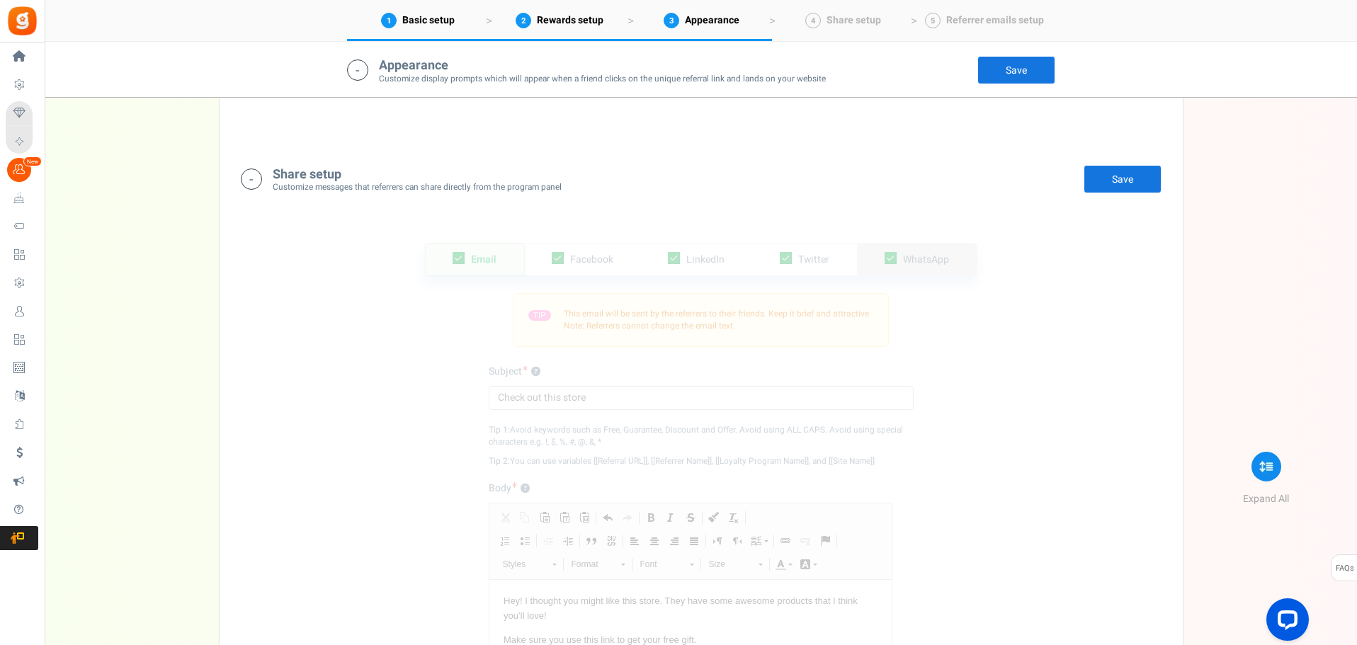
click at [933, 254] on span "WhatsApp" at bounding box center [926, 259] width 46 height 15
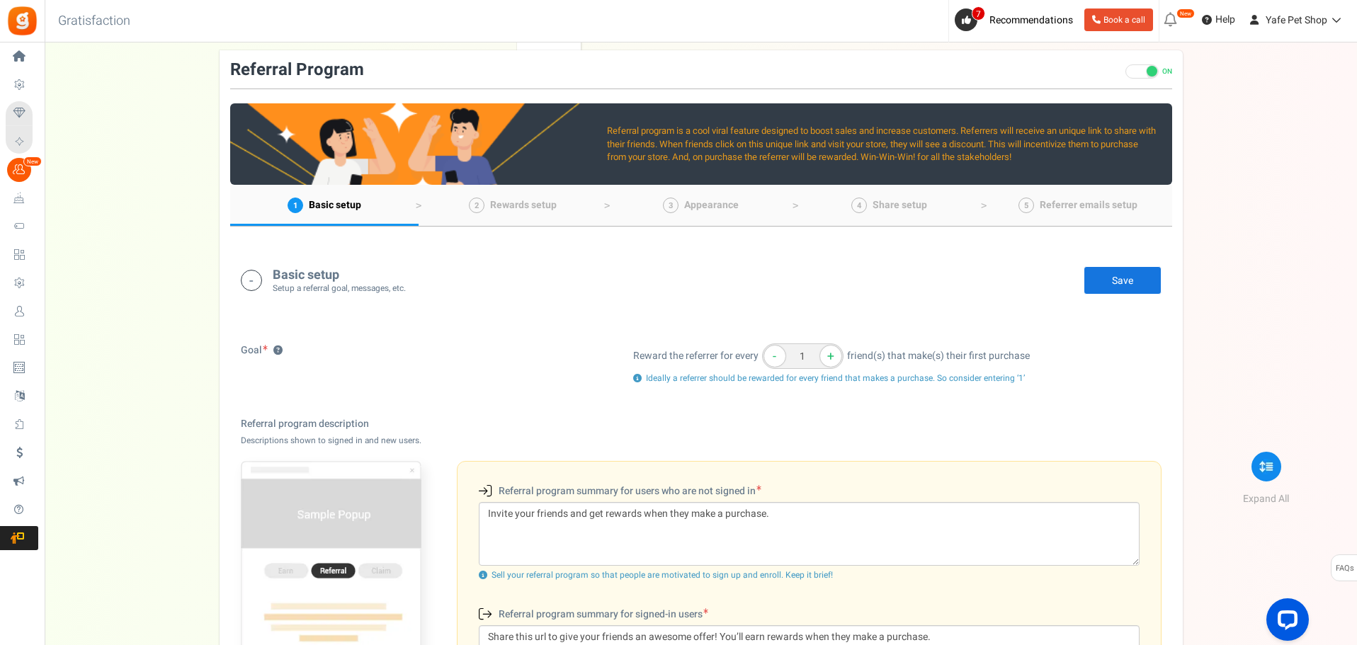
scroll to position [0, 0]
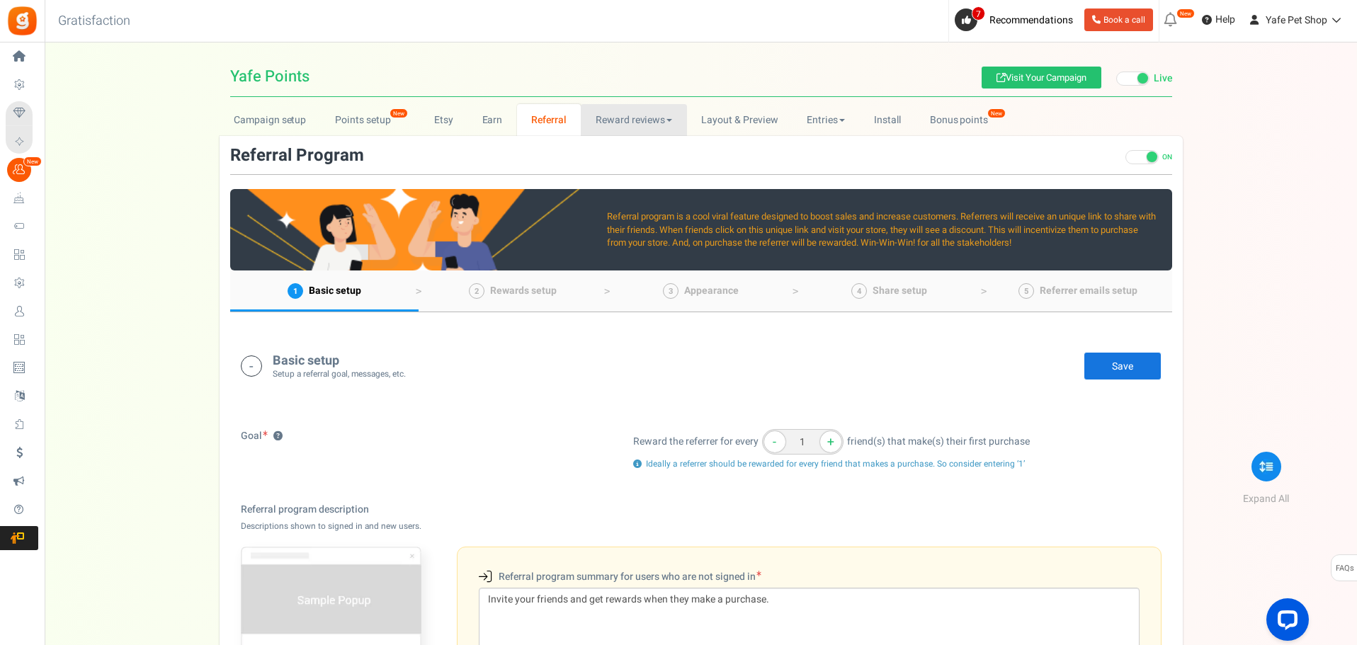
click at [621, 123] on link "Reward reviews" at bounding box center [634, 120] width 106 height 32
click at [620, 151] on link "WOO" at bounding box center [637, 151] width 113 height 21
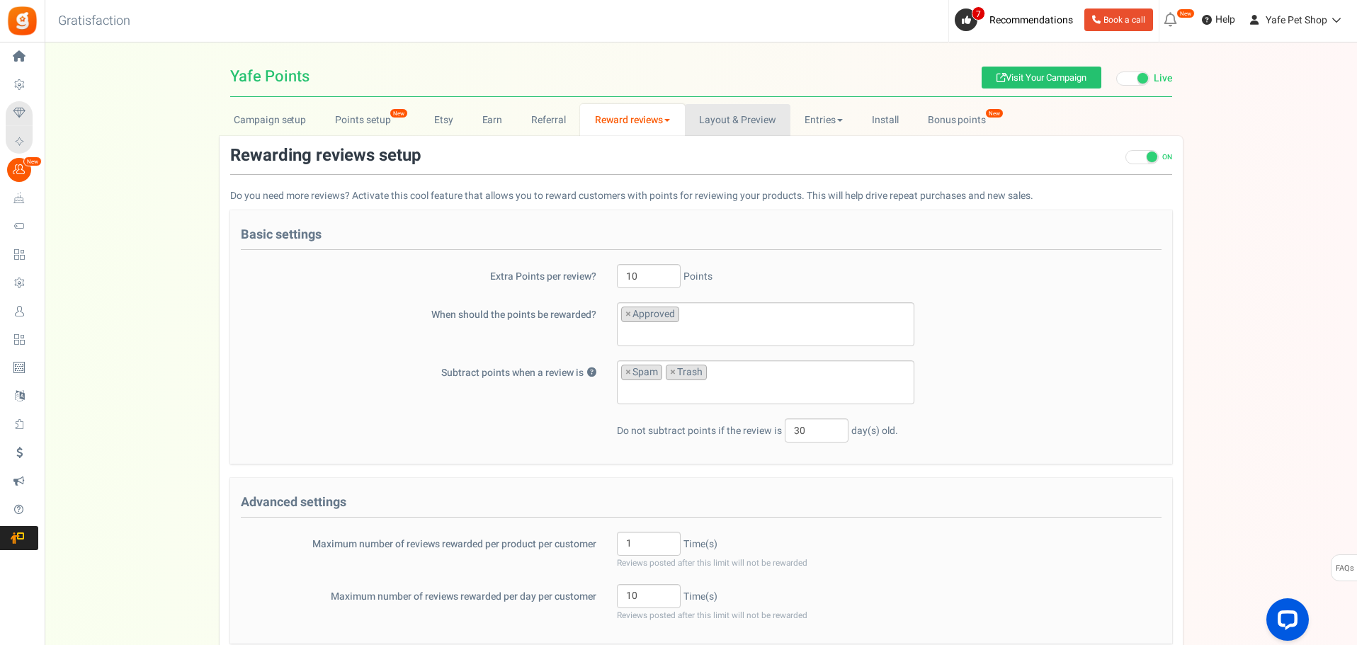
click at [749, 119] on link "Layout & Preview" at bounding box center [738, 120] width 106 height 32
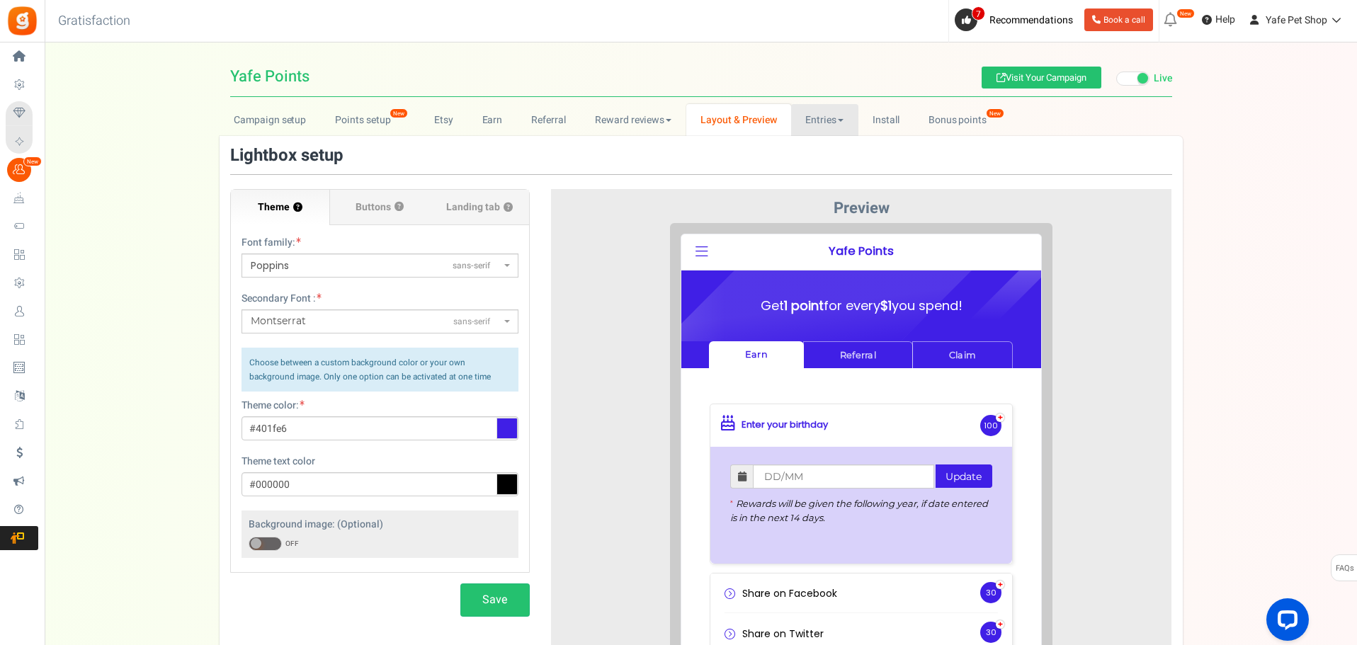
click at [825, 124] on link "Entries" at bounding box center [824, 120] width 67 height 32
click at [839, 149] on link "Entries" at bounding box center [847, 151] width 113 height 21
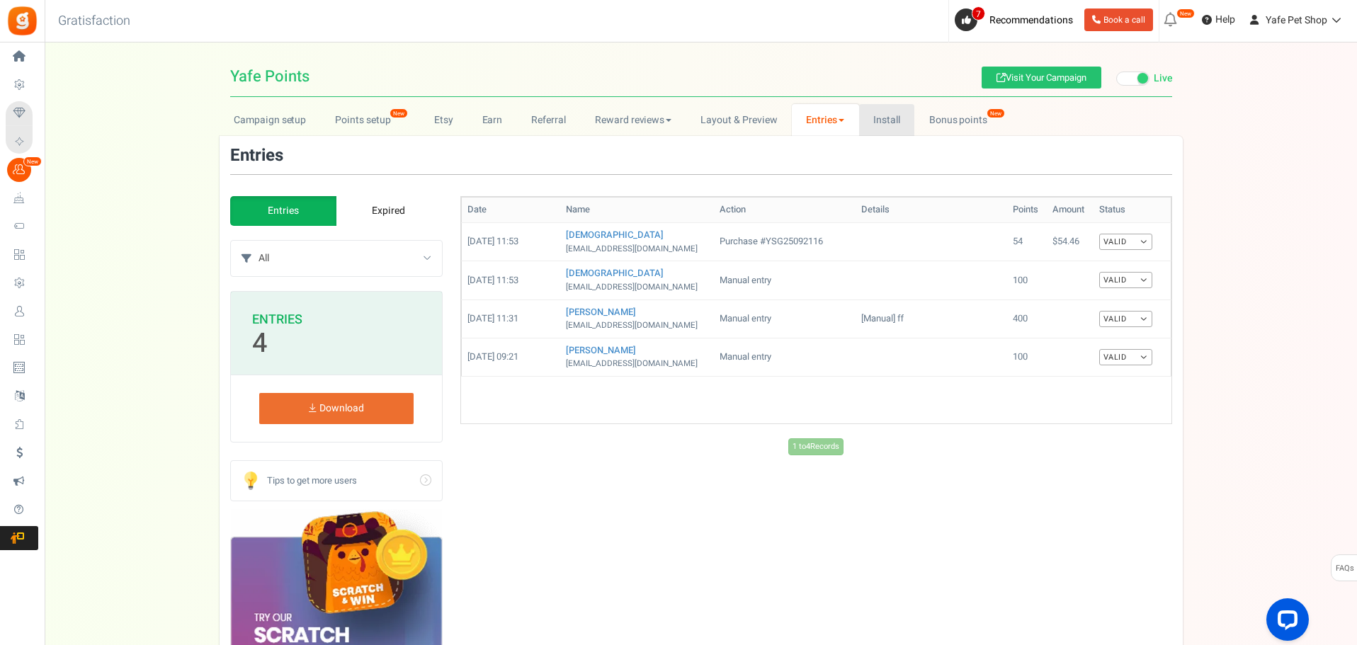
click at [874, 123] on link "Install" at bounding box center [887, 120] width 56 height 32
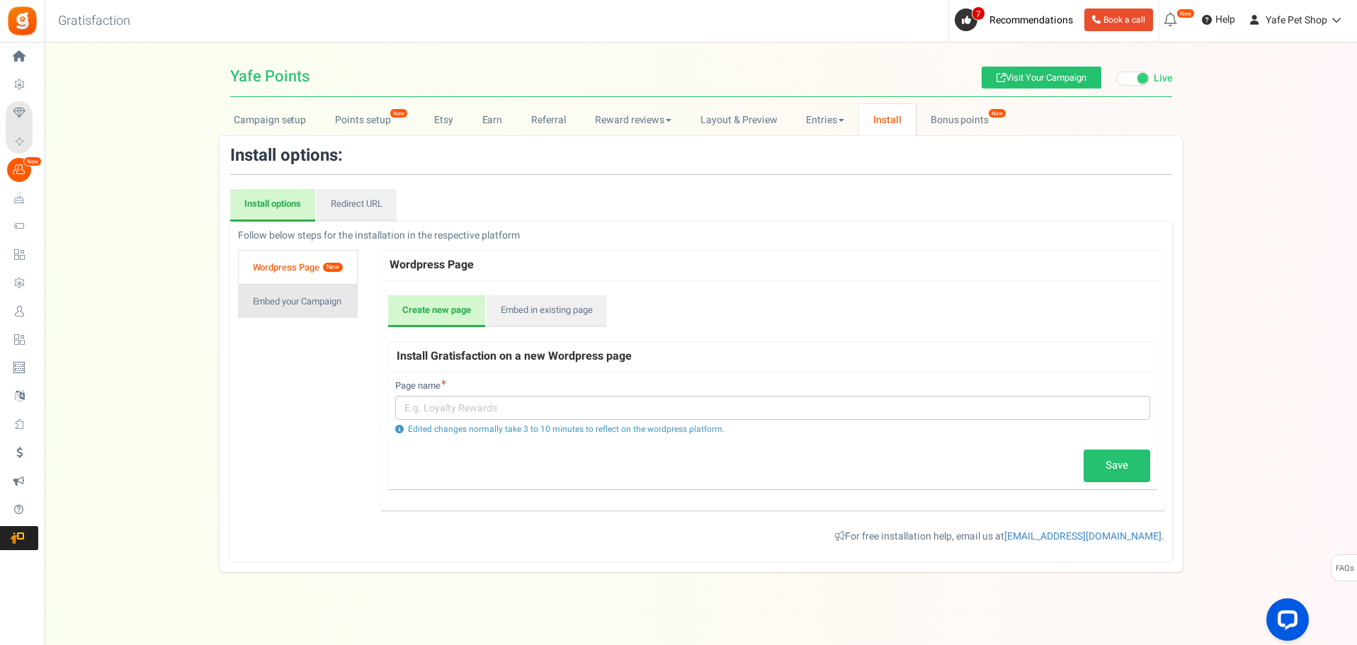
click at [322, 310] on link "Embed your Campaign" at bounding box center [298, 301] width 120 height 34
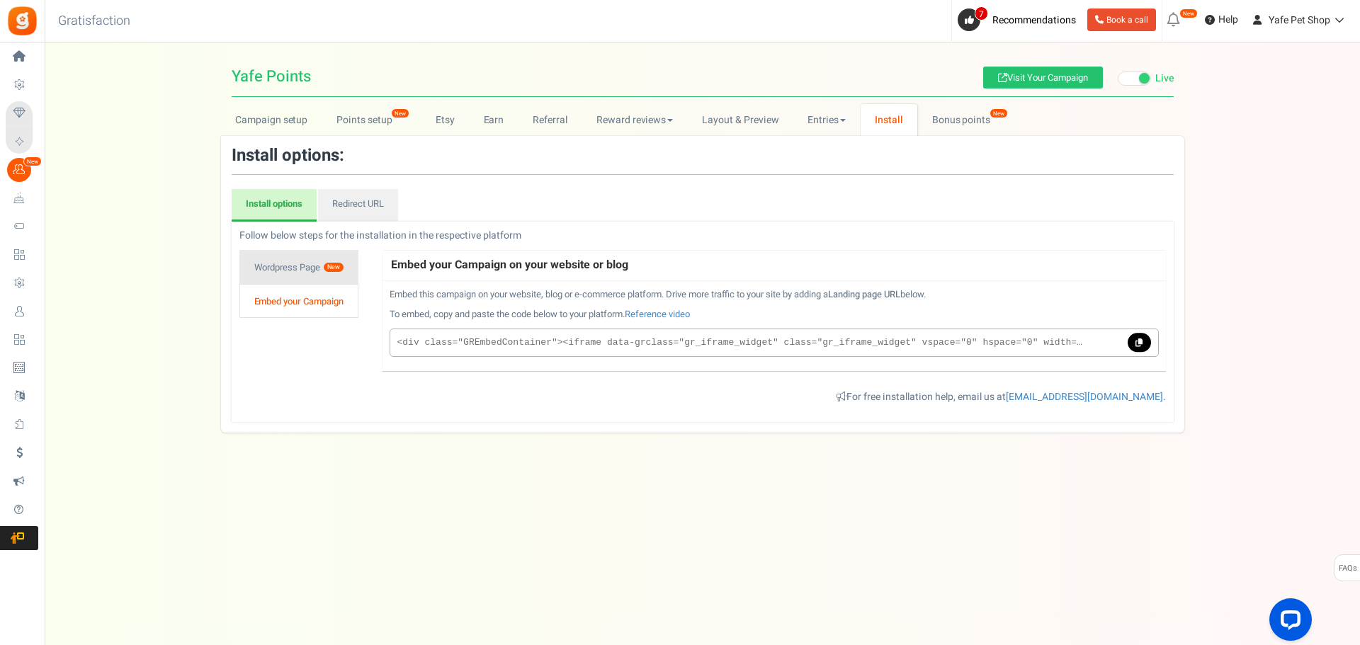
click at [307, 271] on link "Wordpress Page New" at bounding box center [298, 267] width 119 height 34
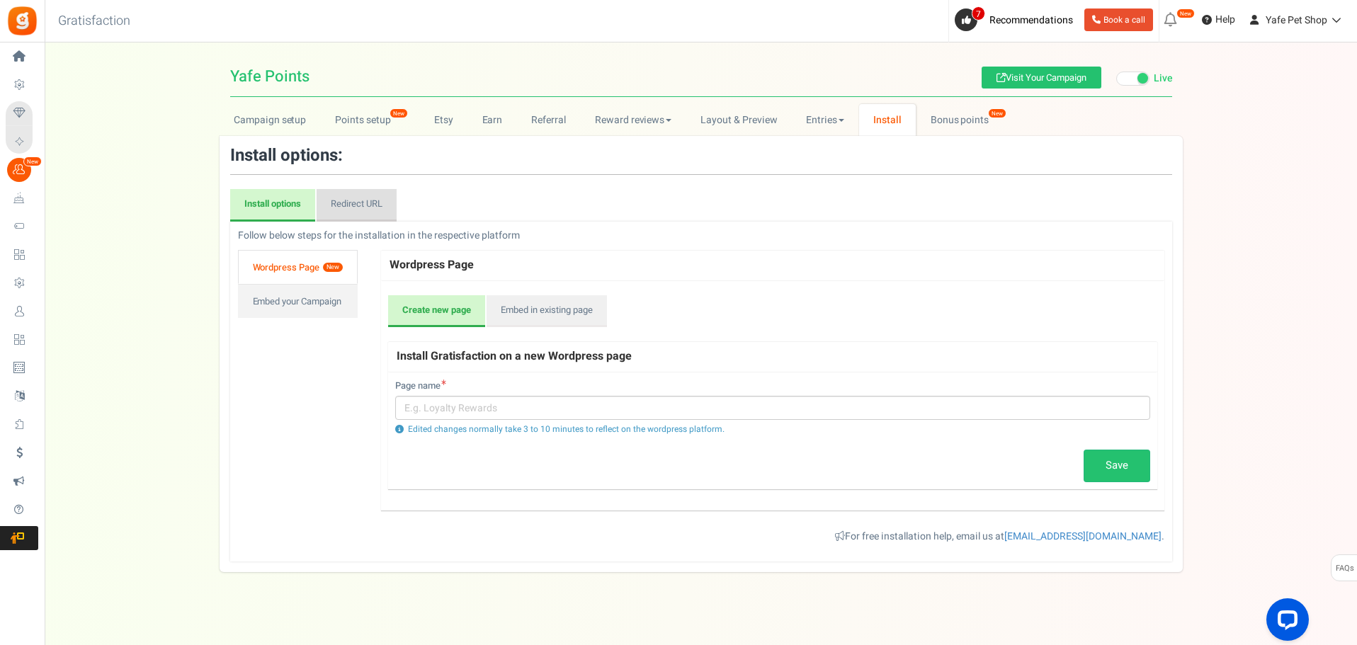
click at [365, 210] on link "Redirect URL" at bounding box center [357, 205] width 80 height 33
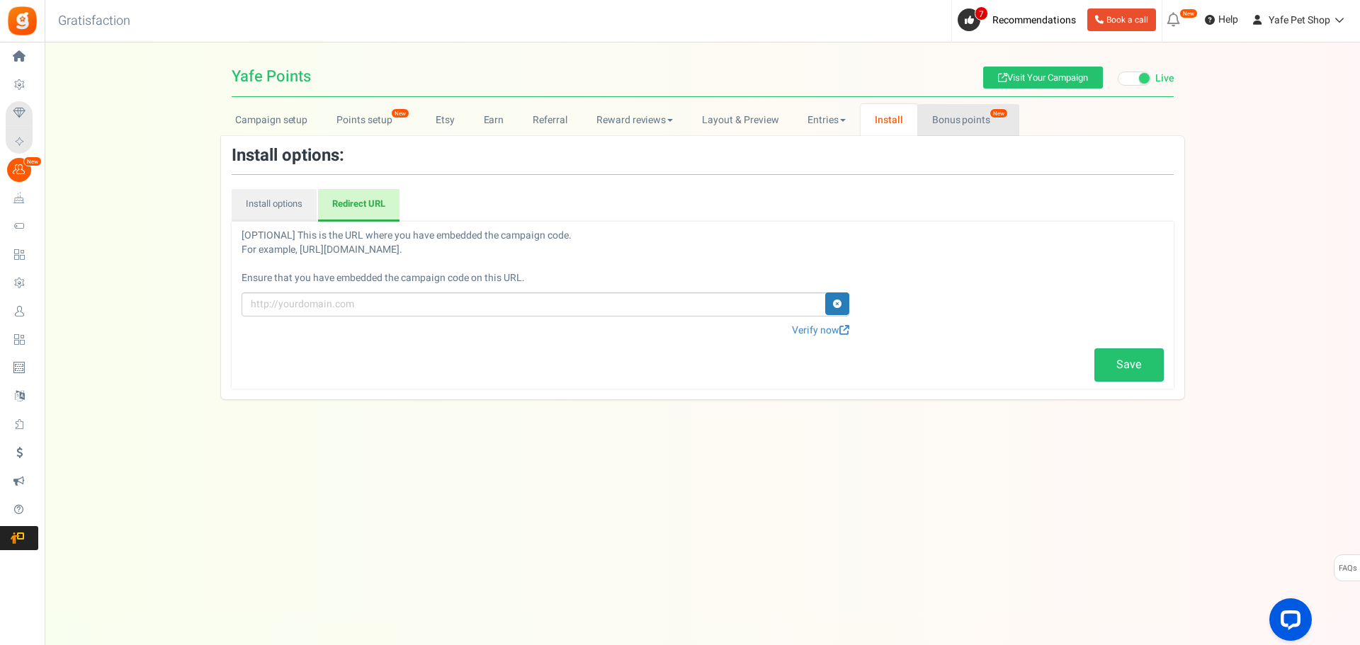
click at [939, 125] on link "Bonus points New" at bounding box center [967, 120] width 101 height 32
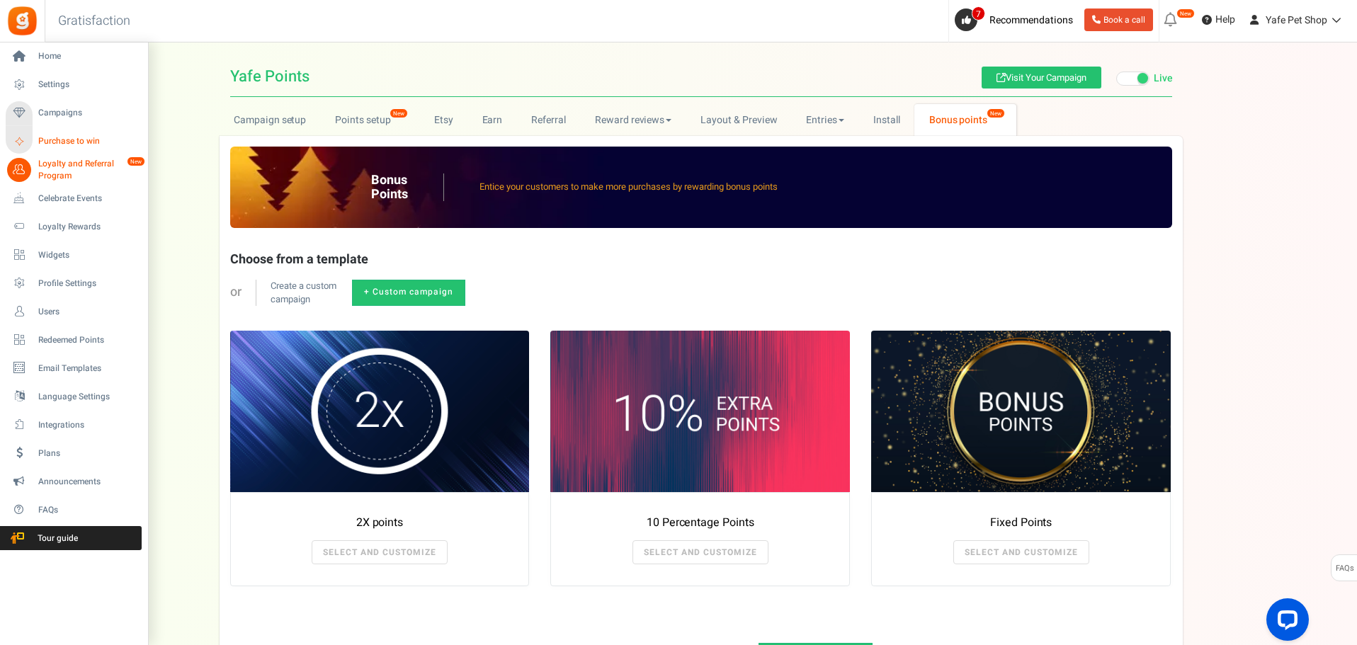
click at [47, 142] on span "Purchase to win" at bounding box center [87, 141] width 99 height 12
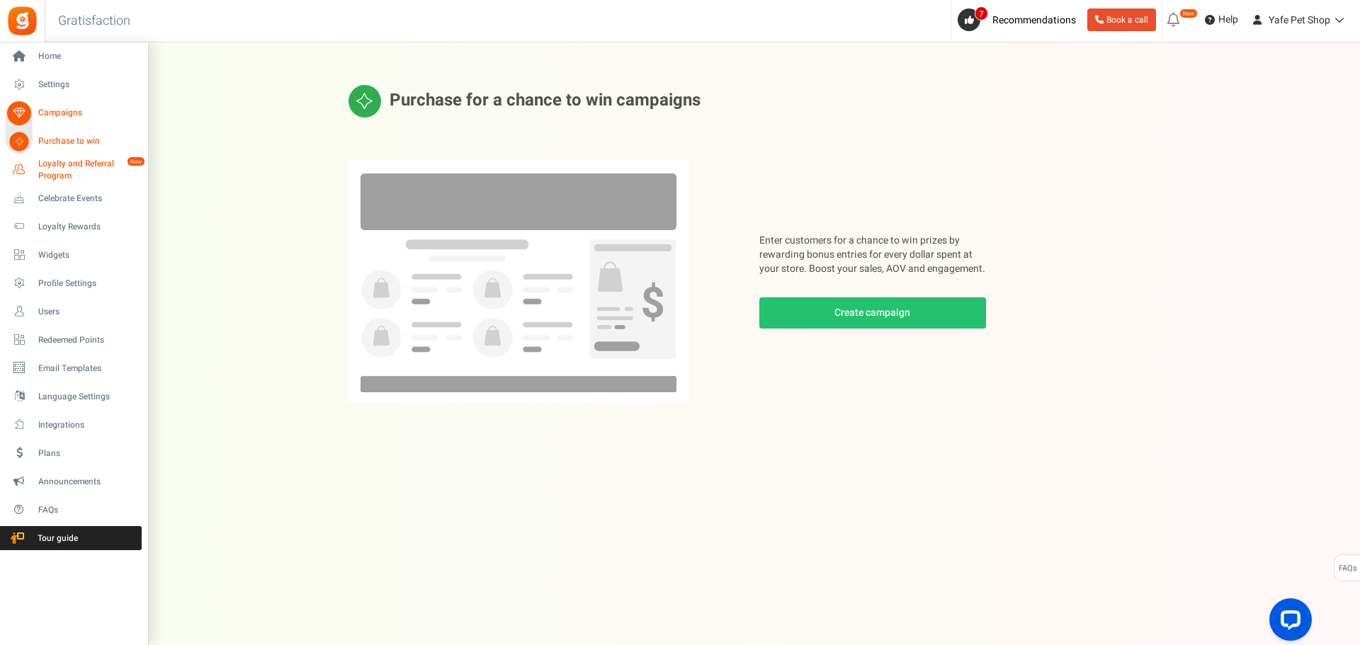
click at [56, 166] on span "Loyalty and Referral Program" at bounding box center [89, 170] width 103 height 24
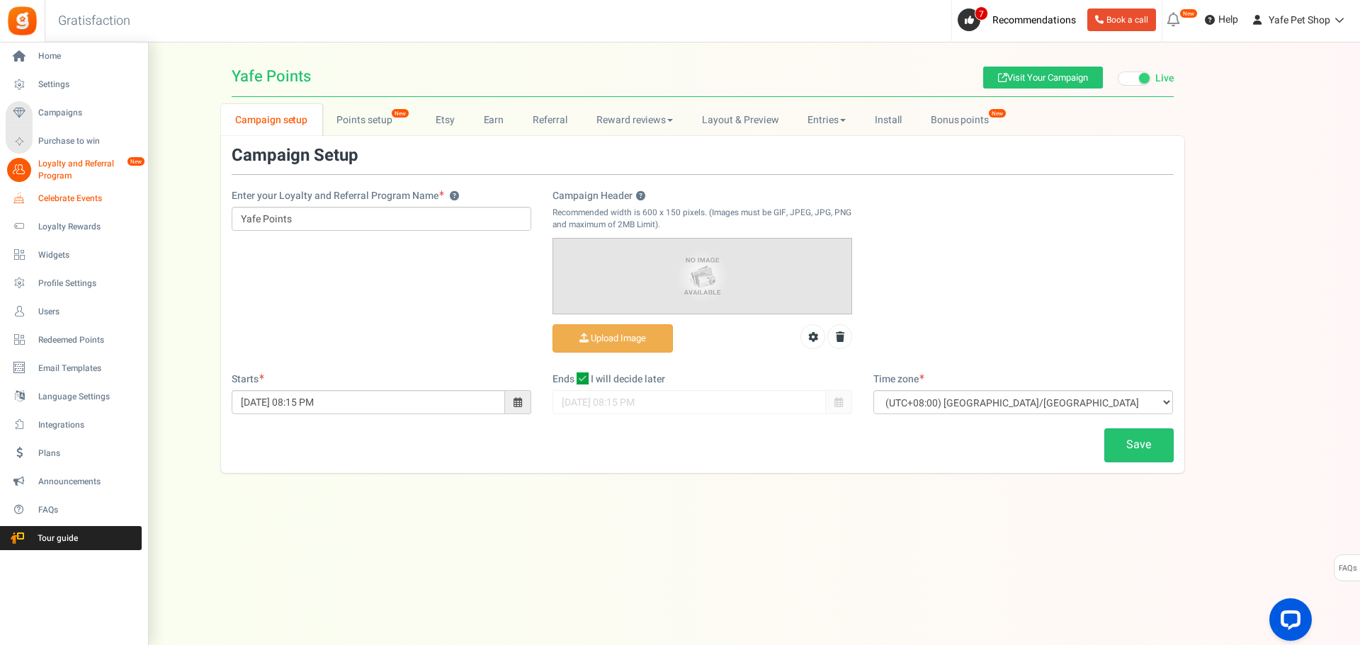
click at [50, 195] on span "Celebrate Events" at bounding box center [87, 199] width 99 height 12
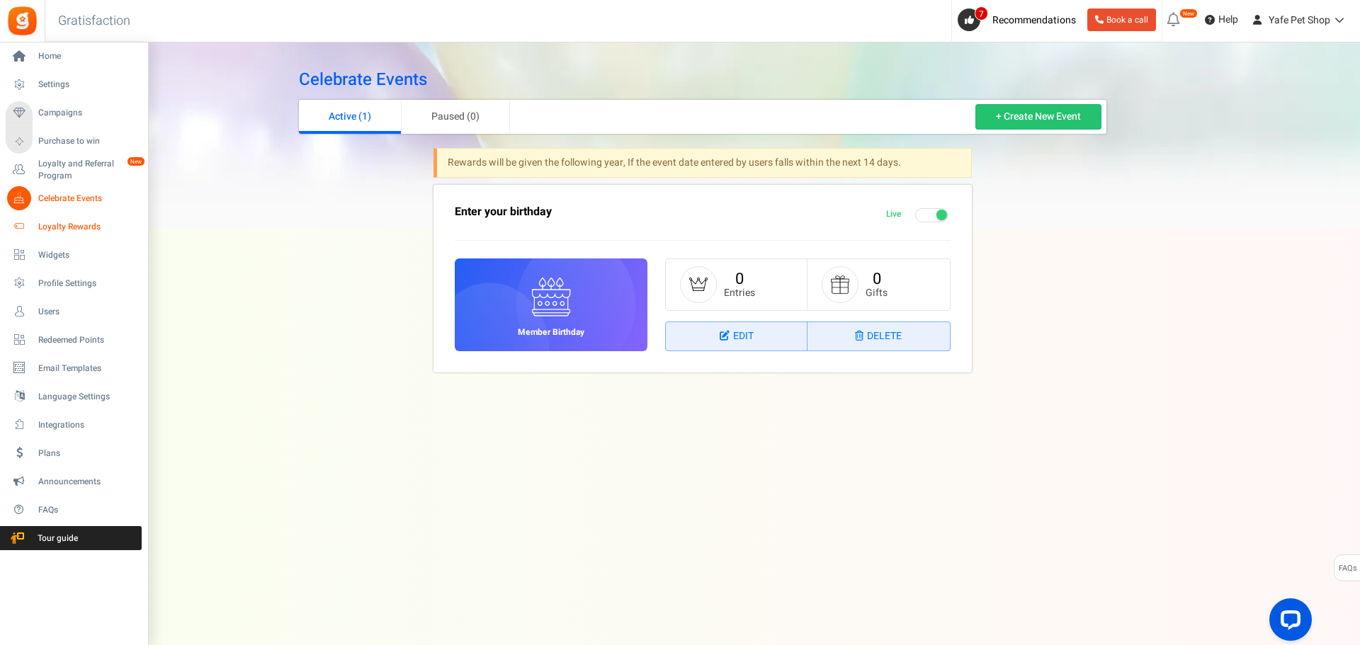
click at [47, 226] on span "Loyalty Rewards" at bounding box center [87, 227] width 99 height 12
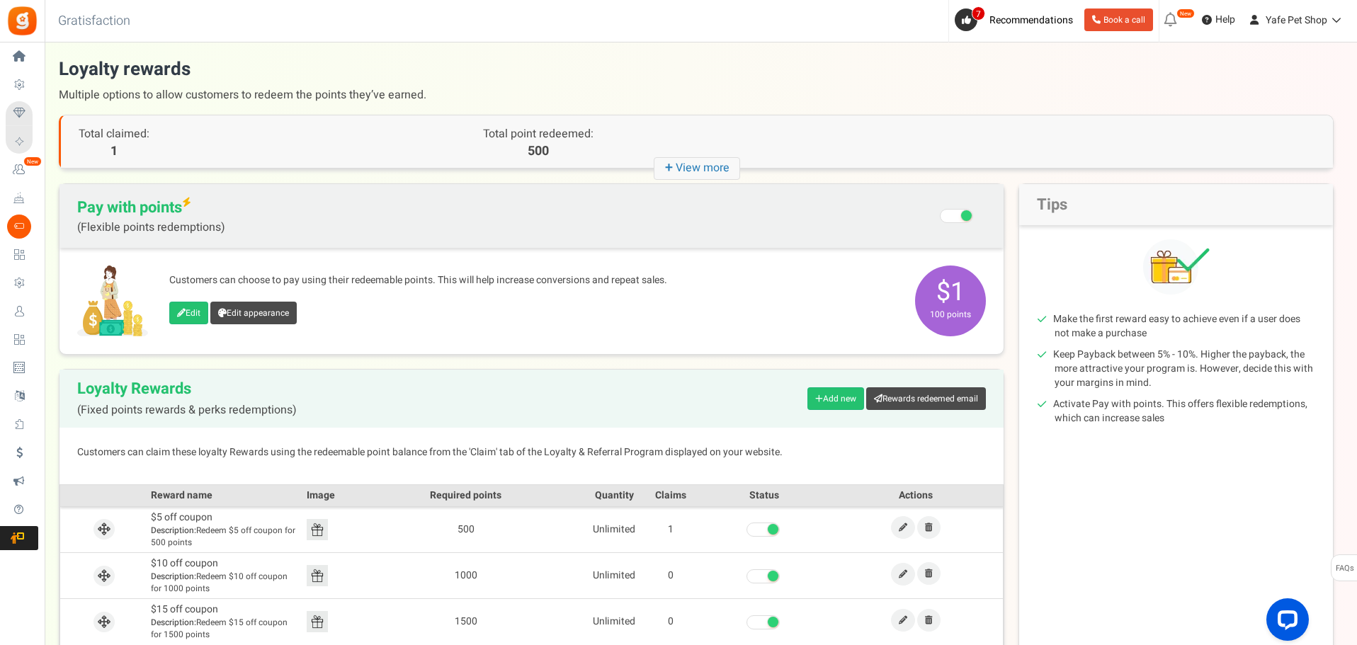
click at [946, 217] on span at bounding box center [956, 216] width 33 height 14
click at [957, 217] on input "Recommended: Turn On Are you sure? This will remove the flexi redemption option…" at bounding box center [957, 217] width 0 height 24
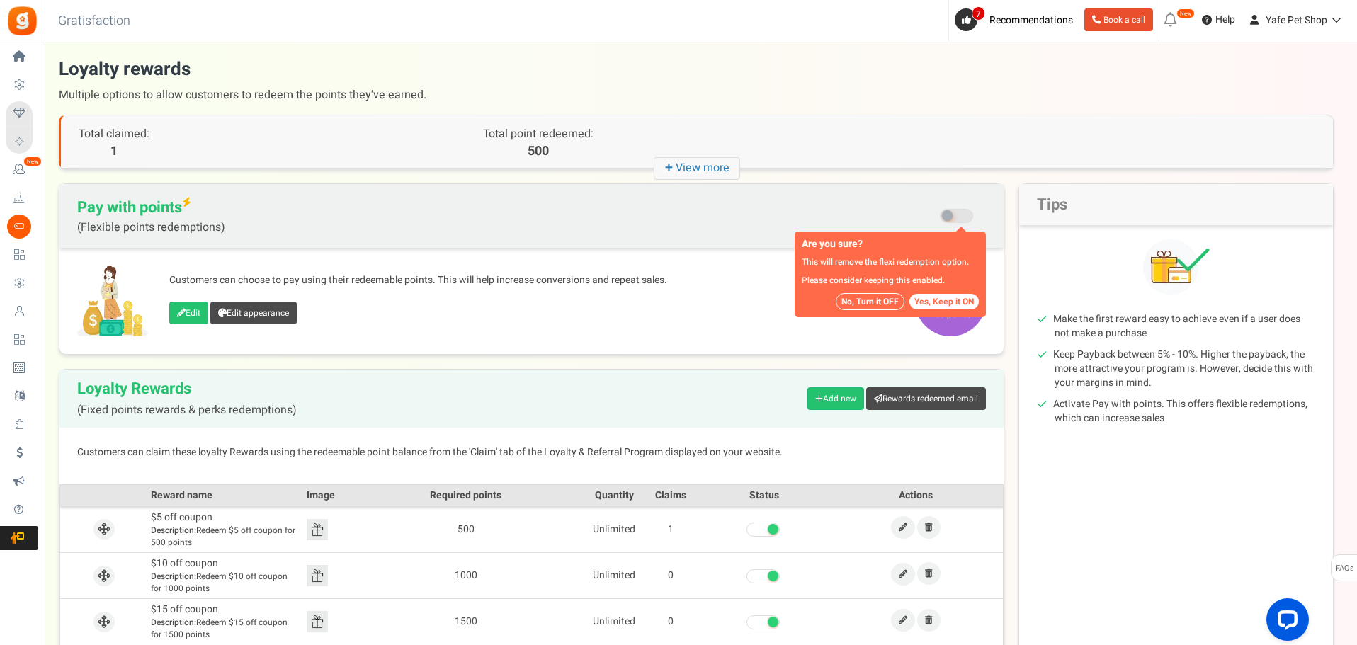
click at [946, 217] on span at bounding box center [947, 215] width 11 height 11
click at [957, 217] on input "Recommended: Turn On Are you sure? This will remove the flexi redemption option…" at bounding box center [957, 217] width 0 height 24
click at [881, 303] on button "No, Turn it OFF" at bounding box center [870, 301] width 69 height 17
